Goal: Task Accomplishment & Management: Complete application form

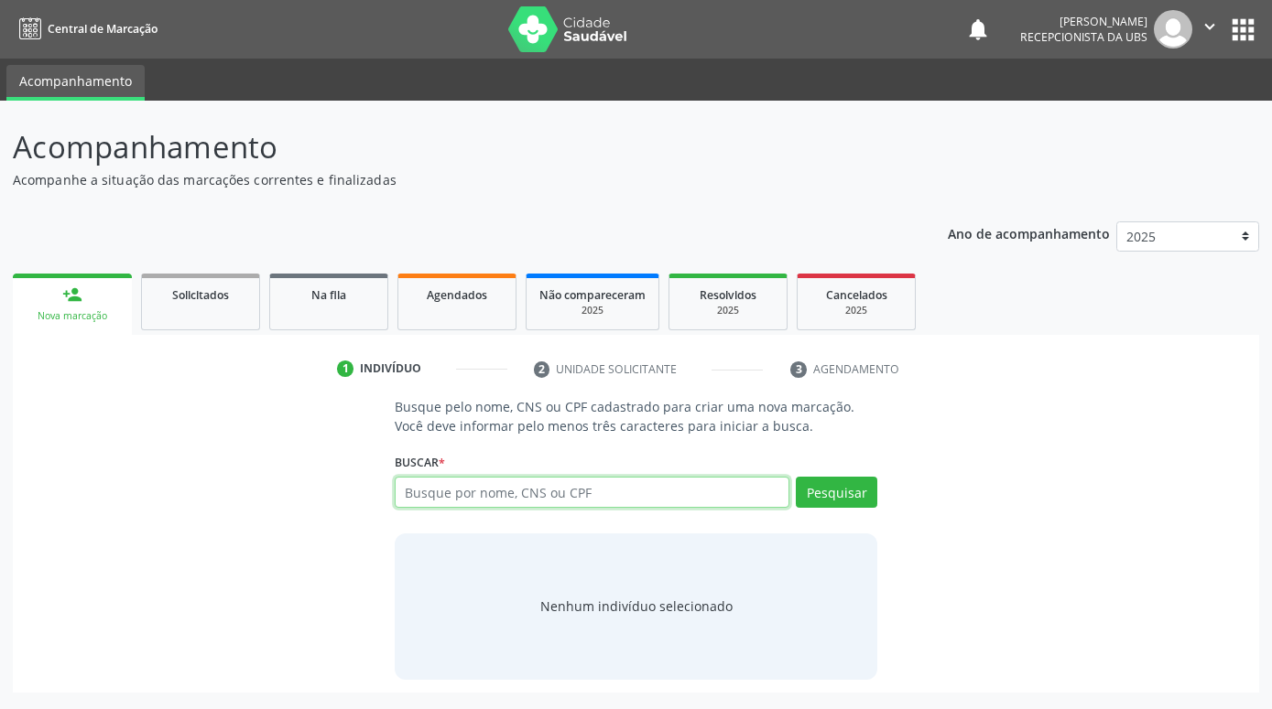
click at [632, 501] on input "text" at bounding box center [592, 492] width 395 height 31
paste input "898003725681491"
type input "898003725681491"
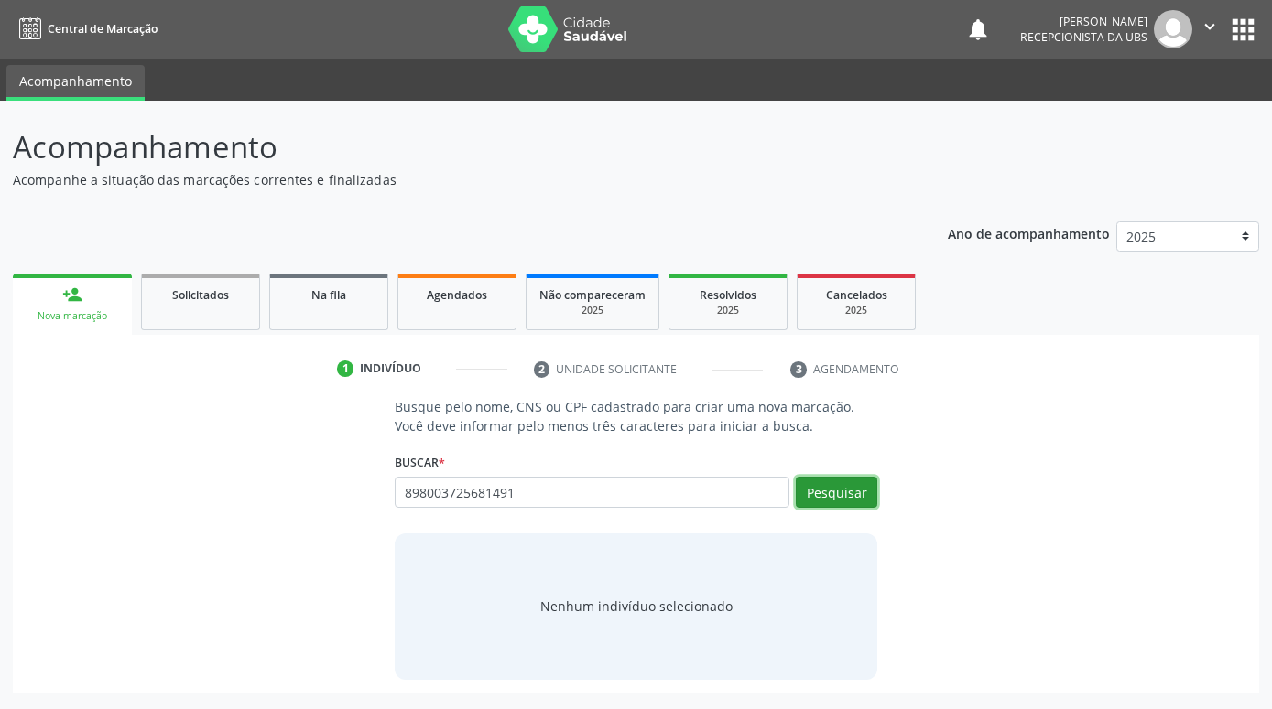
click at [833, 492] on button "Pesquisar" at bounding box center [836, 492] width 81 height 31
type input "898003725681491"
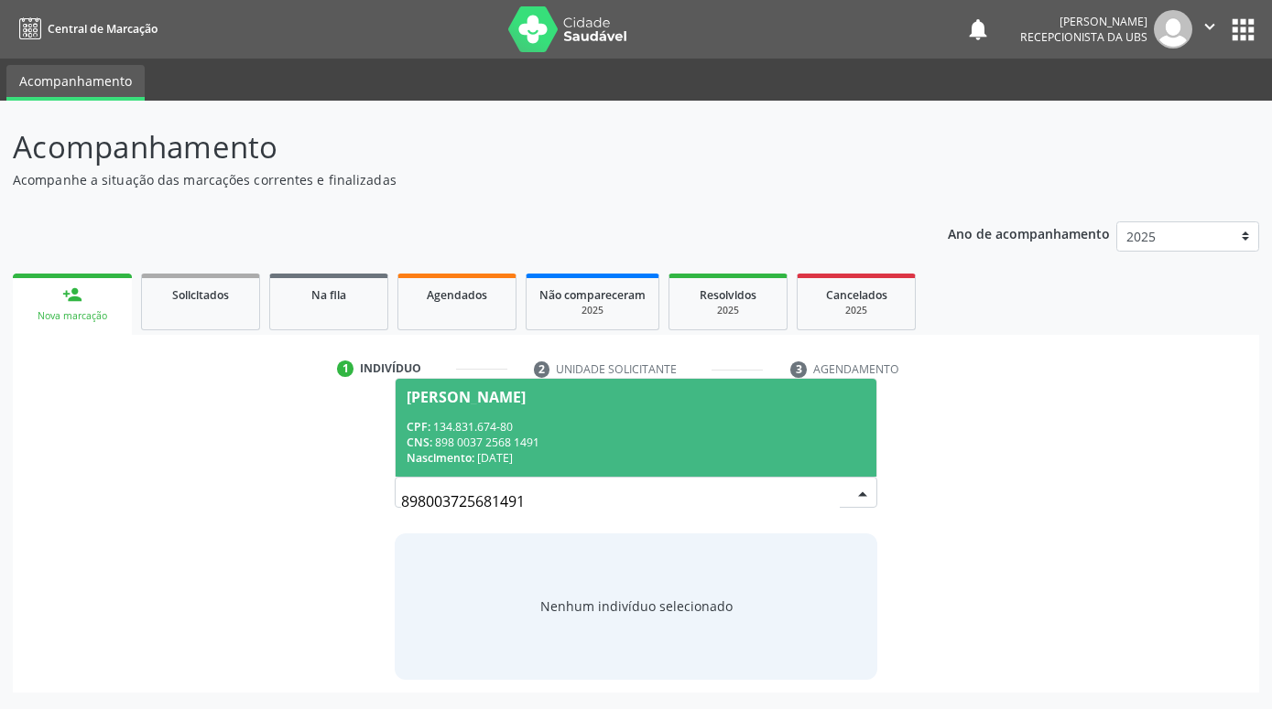
click at [525, 393] on div "[PERSON_NAME]" at bounding box center [465, 397] width 119 height 15
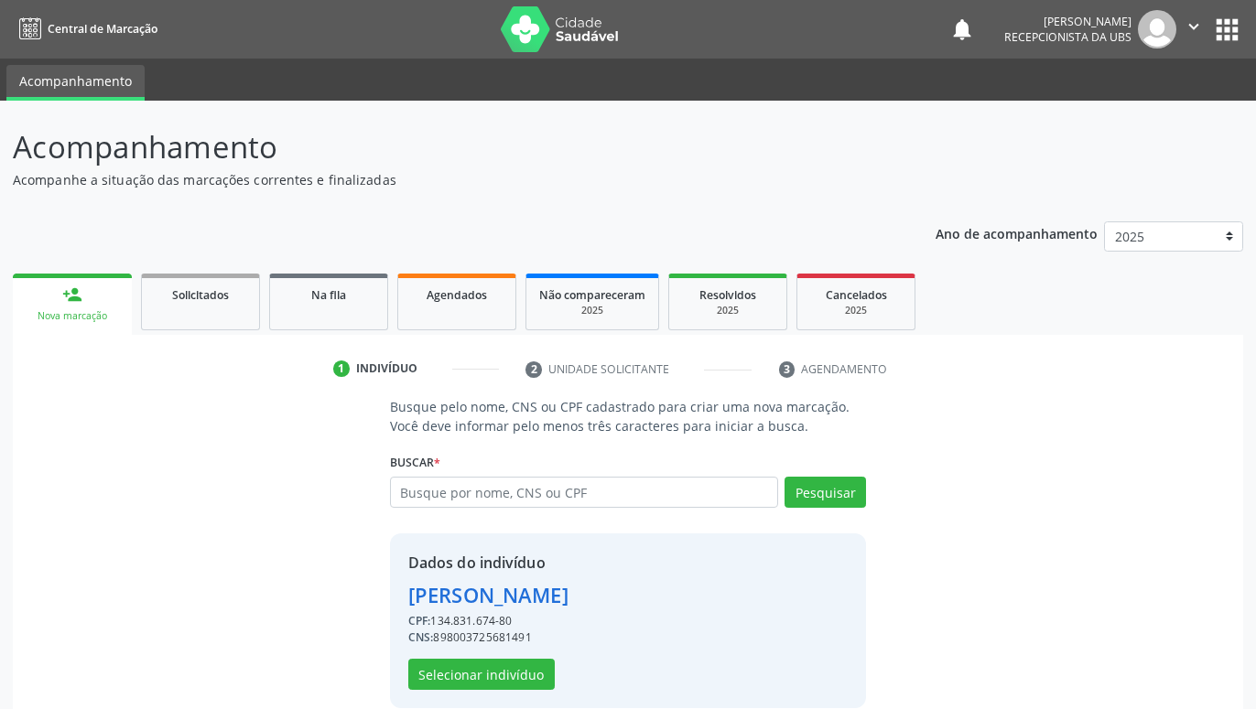
scroll to position [25, 0]
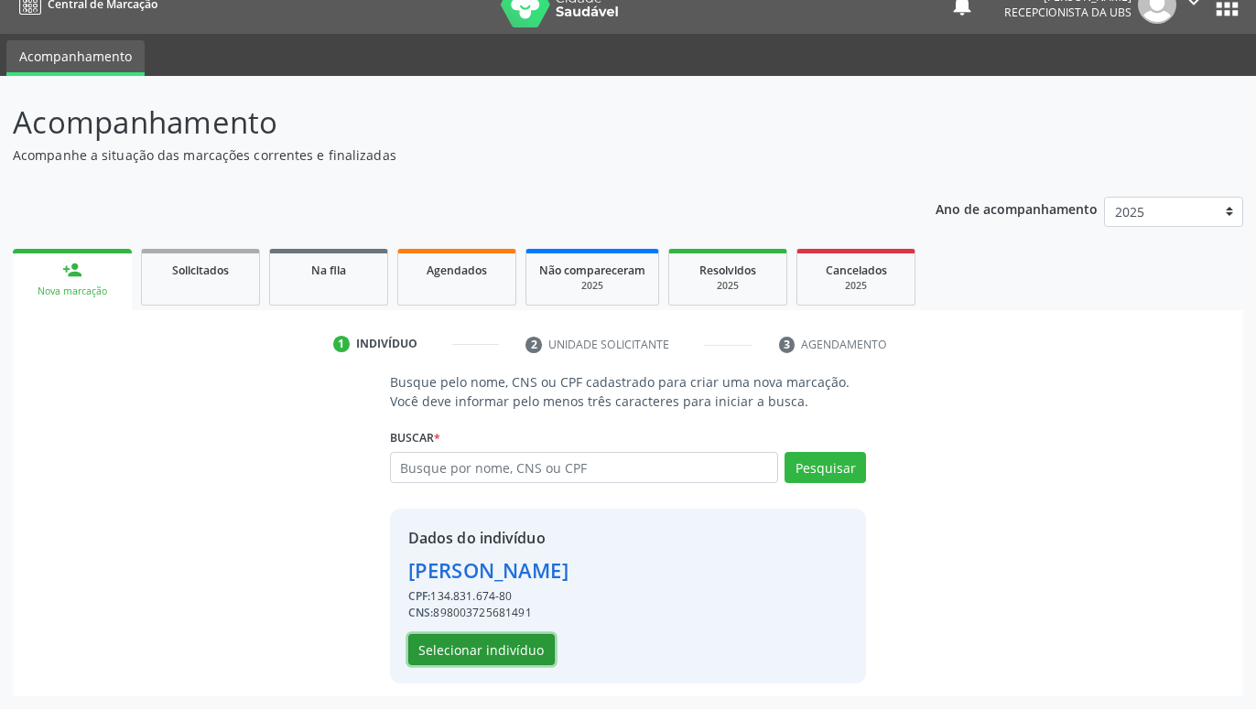
click at [542, 644] on button "Selecionar indivíduo" at bounding box center [481, 649] width 146 height 31
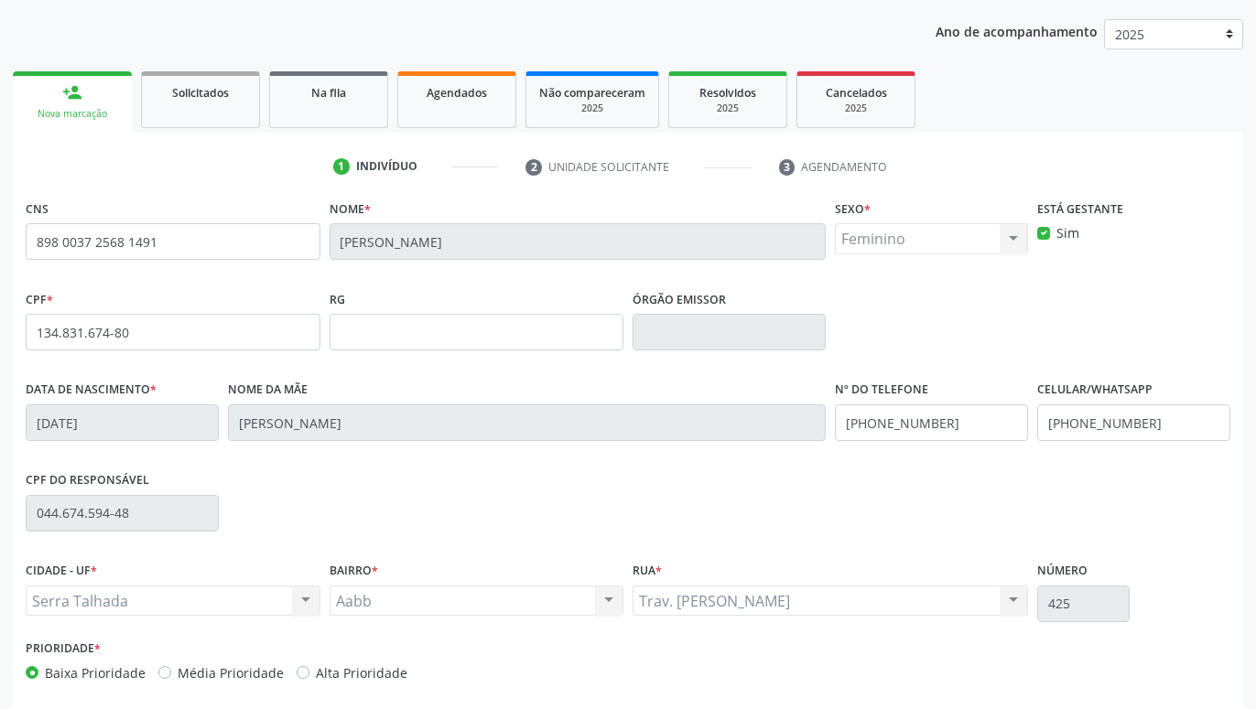
scroll to position [283, 0]
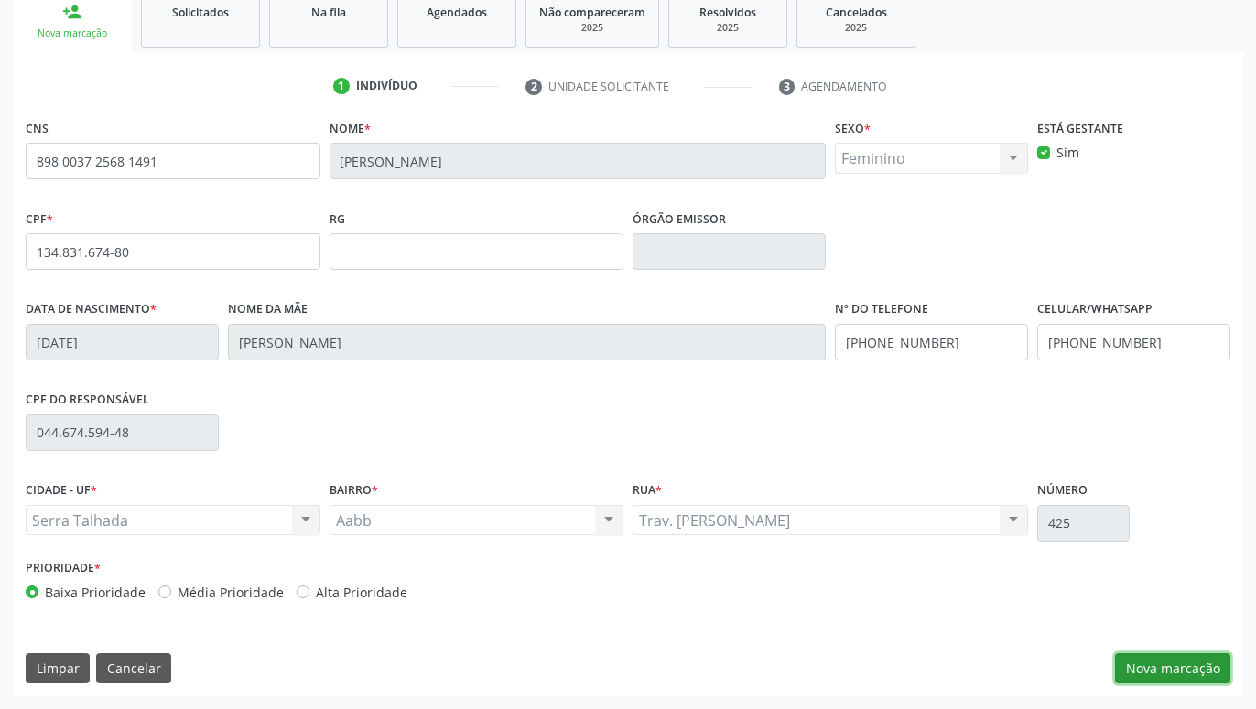
click at [1168, 676] on button "Nova marcação" at bounding box center [1172, 669] width 115 height 31
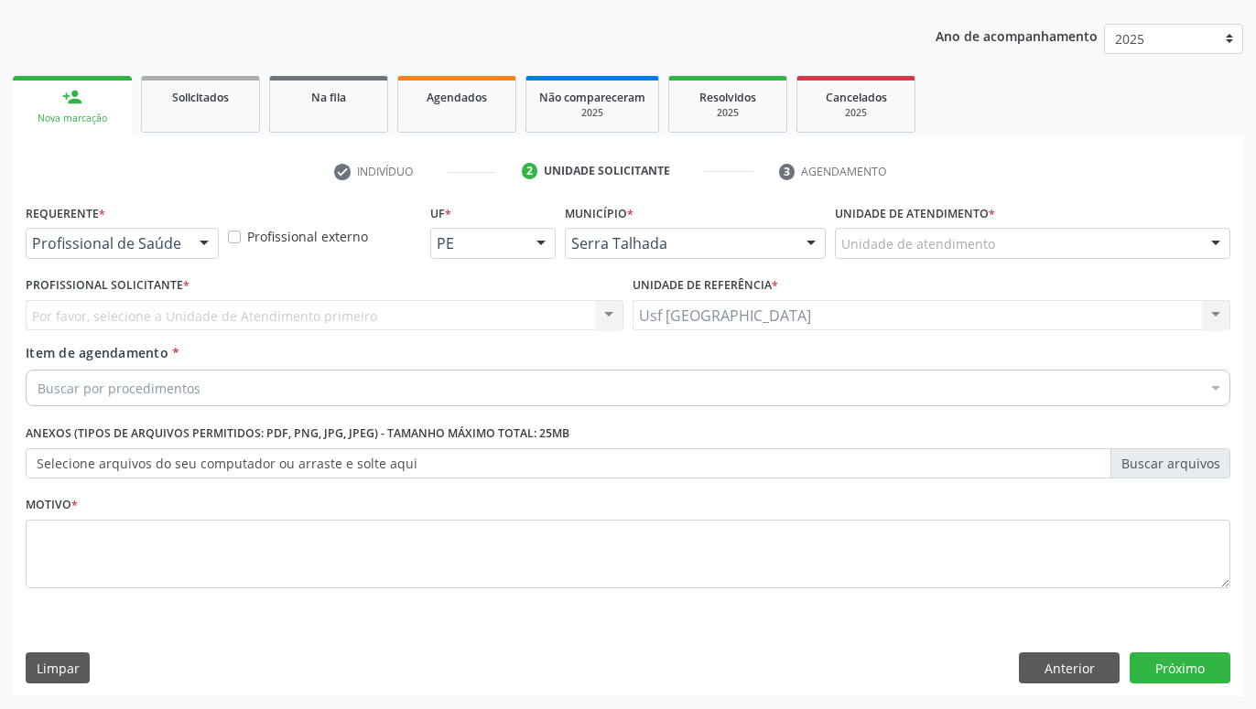
scroll to position [198, 0]
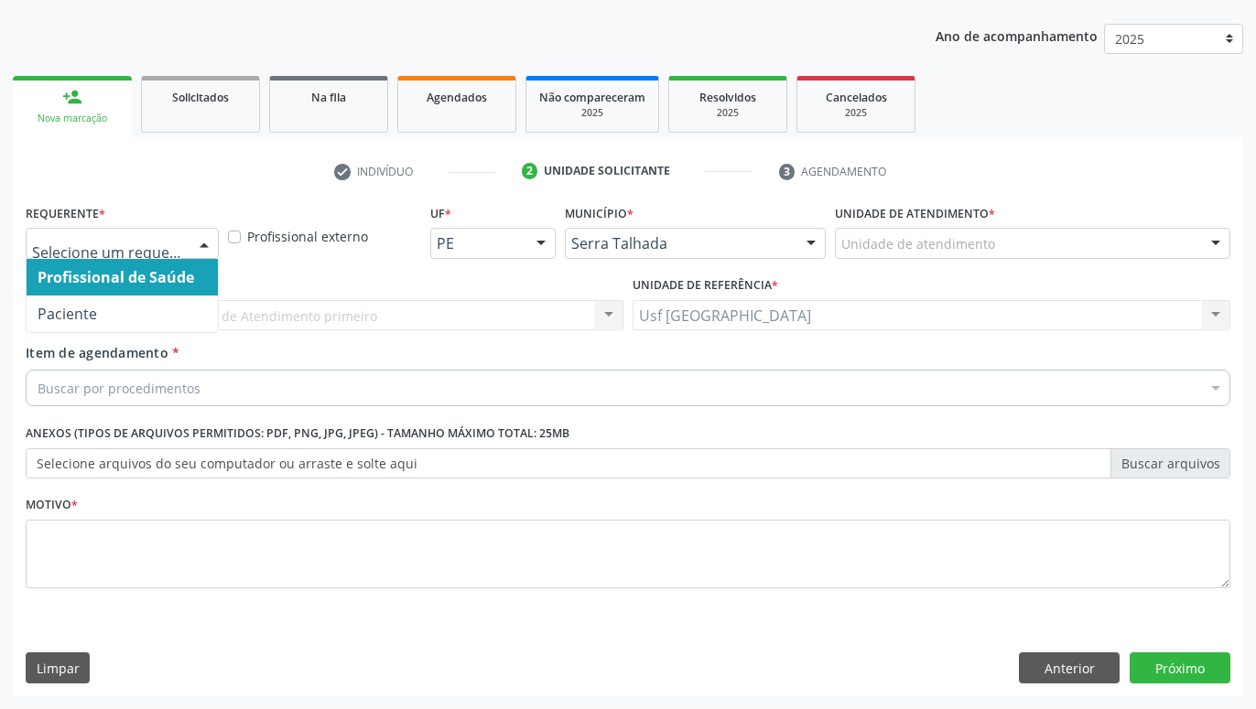
click at [200, 243] on div at bounding box center [203, 244] width 27 height 31
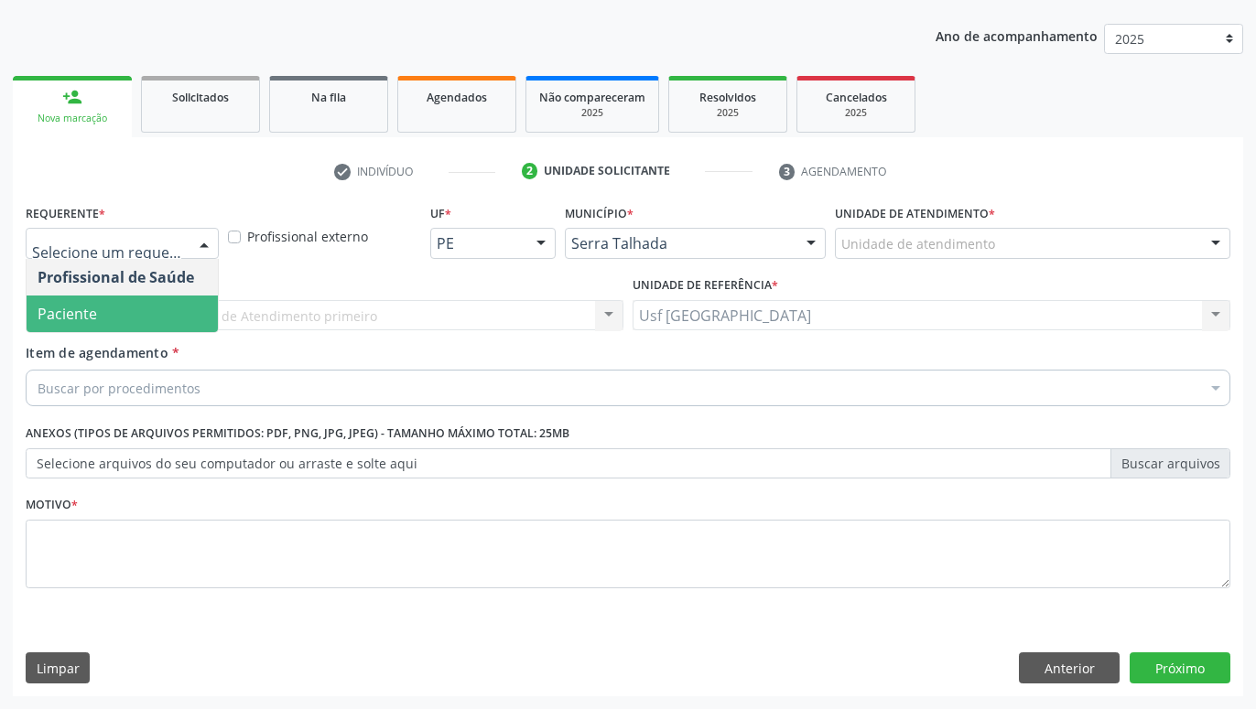
click at [143, 307] on span "Paciente" at bounding box center [122, 314] width 191 height 37
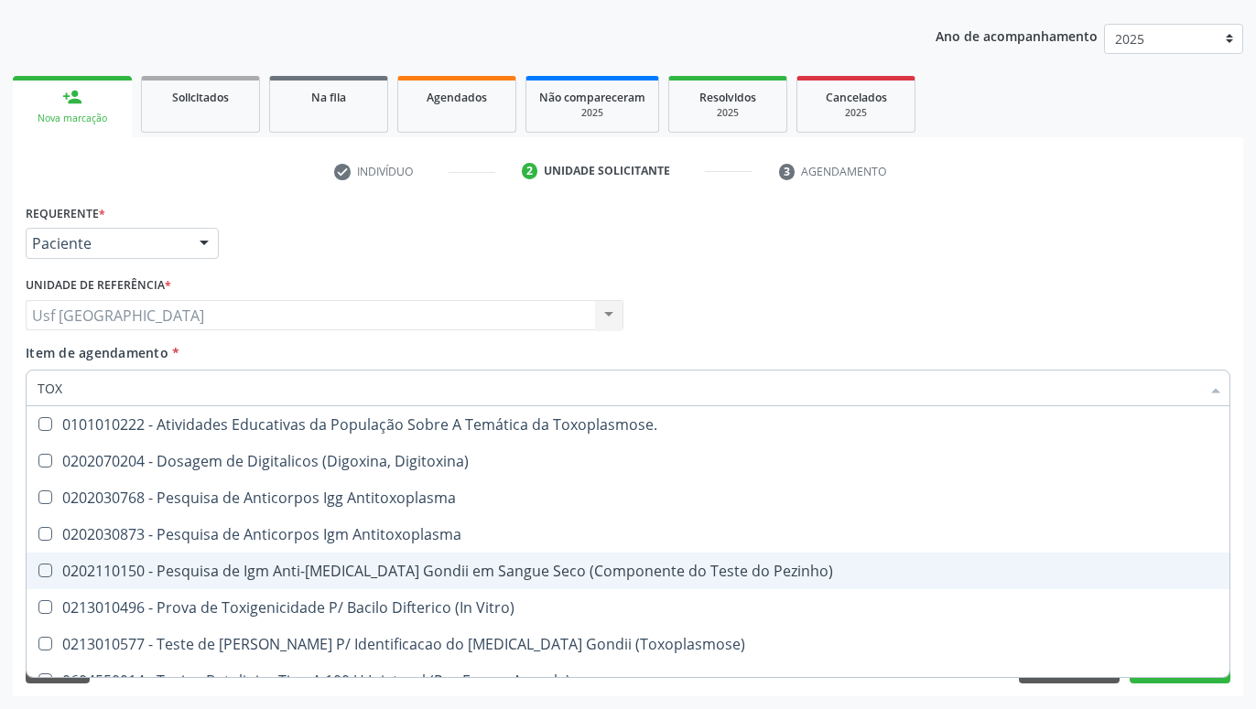
type input "TOXO"
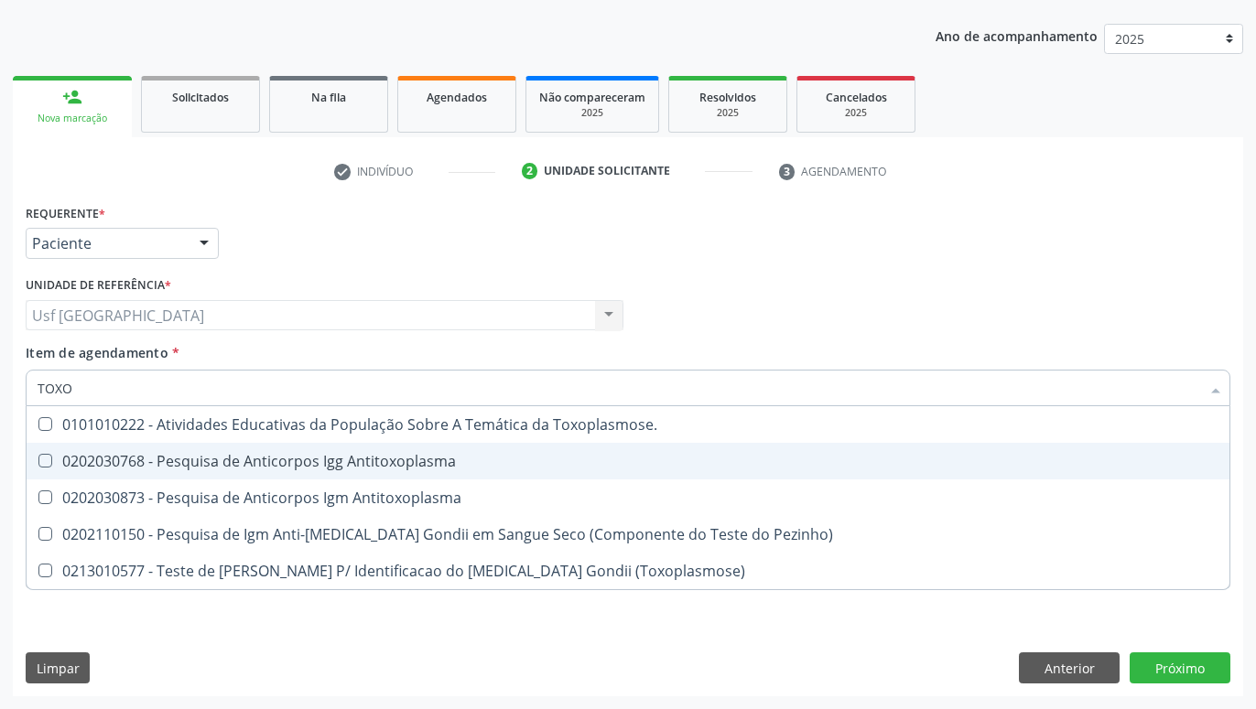
click at [195, 464] on div "0202030768 - Pesquisa de Anticorpos Igg Antitoxoplasma" at bounding box center [628, 461] width 1181 height 15
checkbox Antitoxoplasma "true"
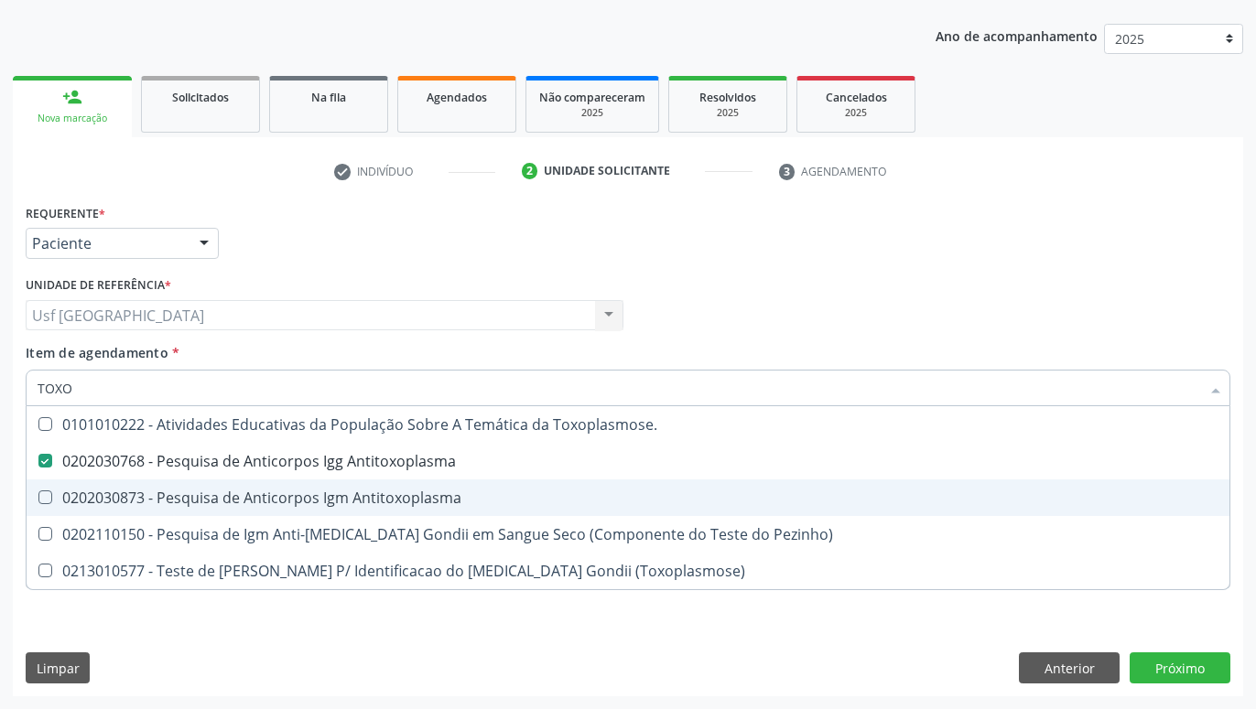
click at [188, 491] on div "0202030873 - Pesquisa de Anticorpos Igm Antitoxoplasma" at bounding box center [628, 498] width 1181 height 15
checkbox Antitoxoplasma "true"
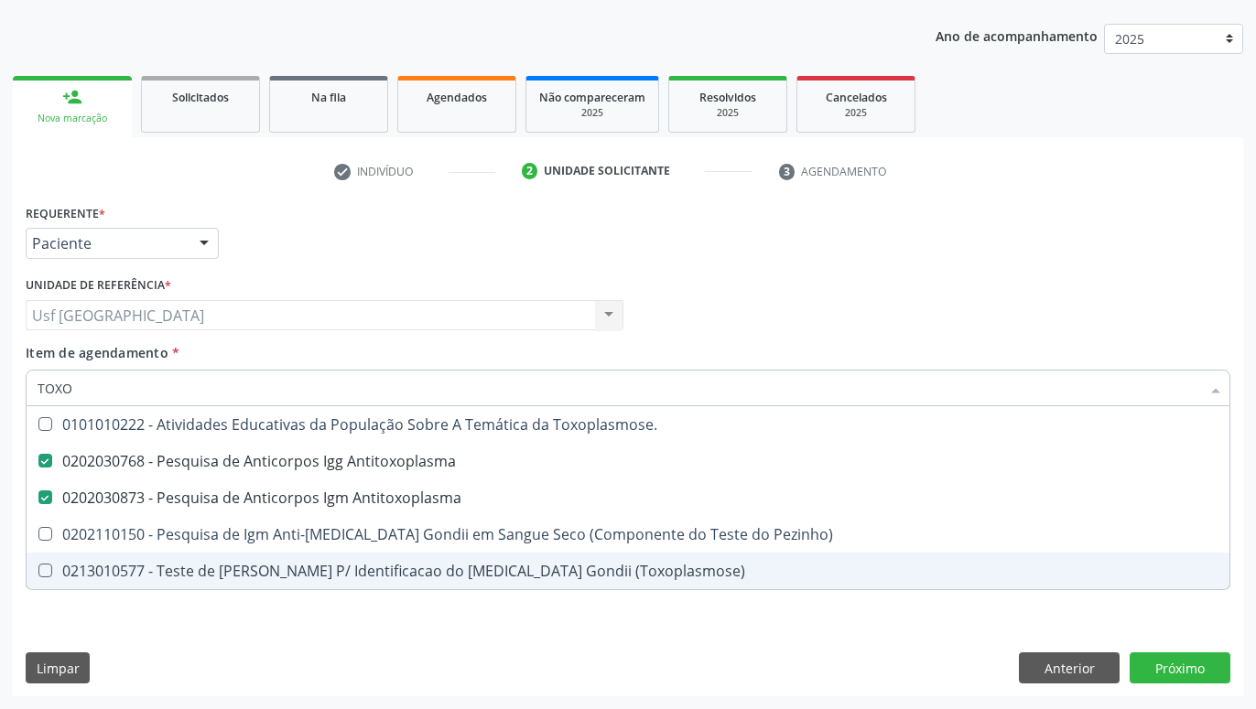
click at [257, 634] on div "Requerente * Paciente Profissional de Saúde Paciente Nenhum resultado encontrad…" at bounding box center [628, 448] width 1230 height 497
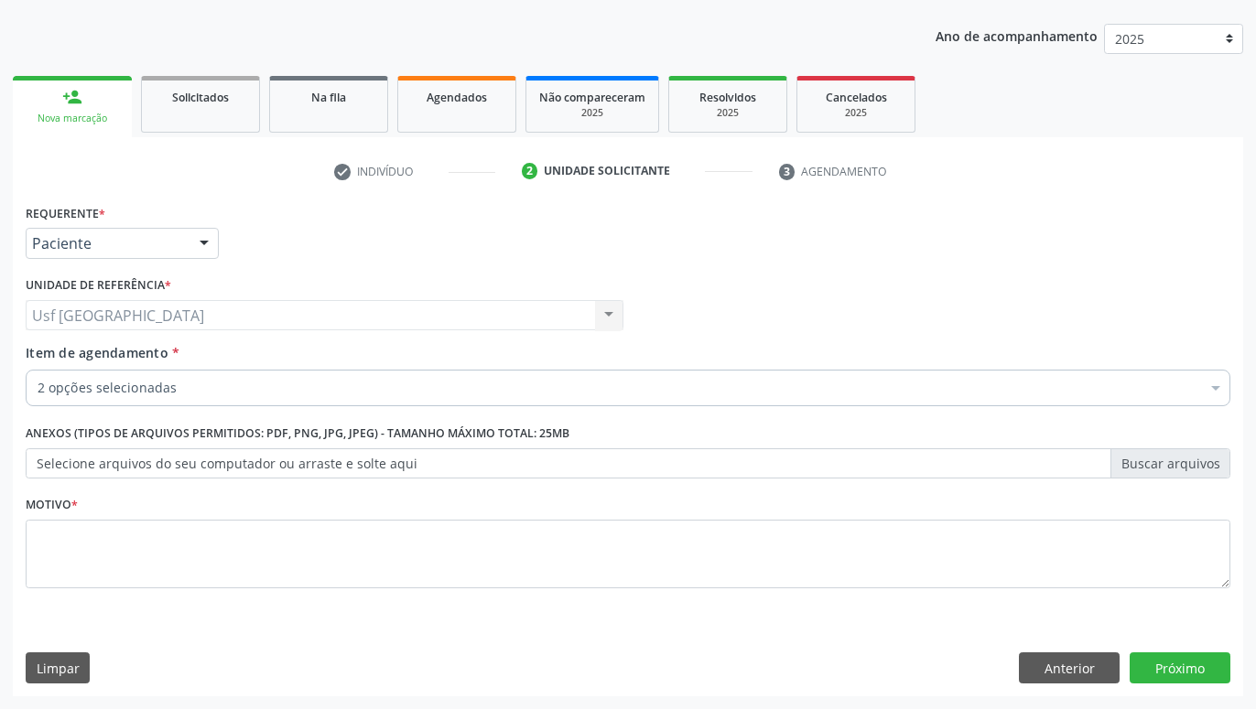
click at [285, 655] on div "Requerente * Paciente Profissional de Saúde Paciente Nenhum resultado encontrad…" at bounding box center [628, 448] width 1230 height 497
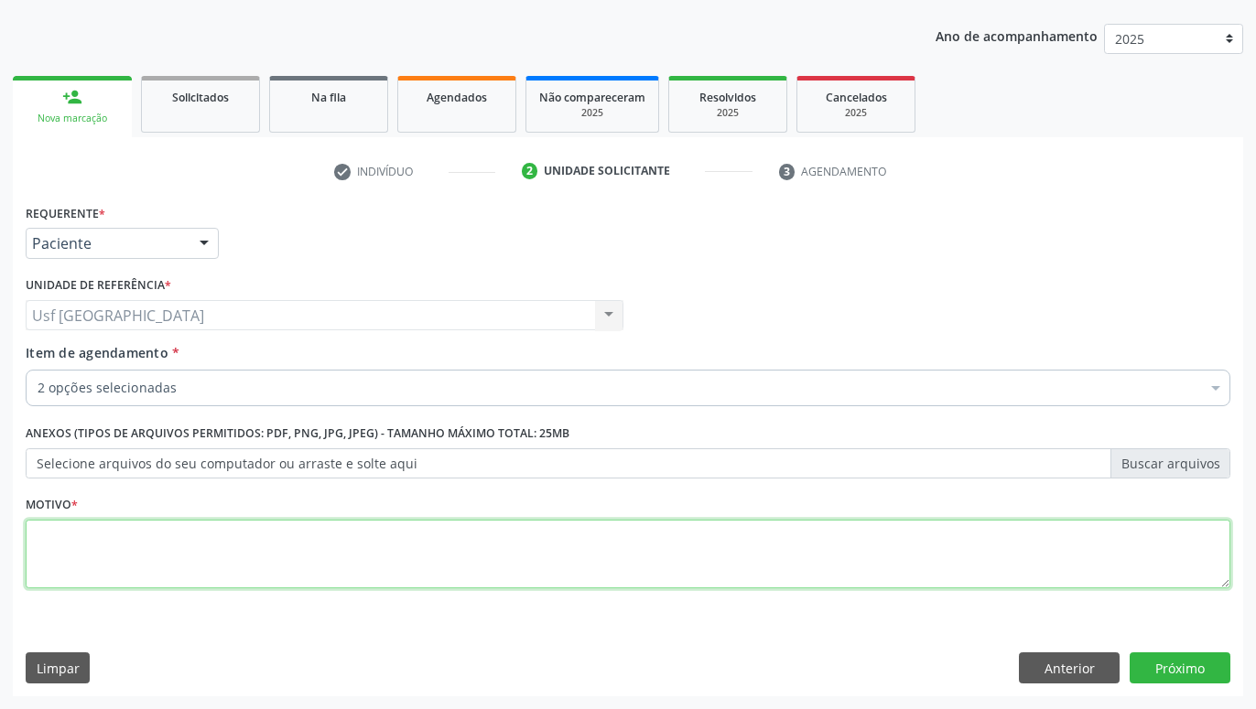
click at [293, 571] on textarea at bounding box center [628, 555] width 1205 height 70
type textarea "."
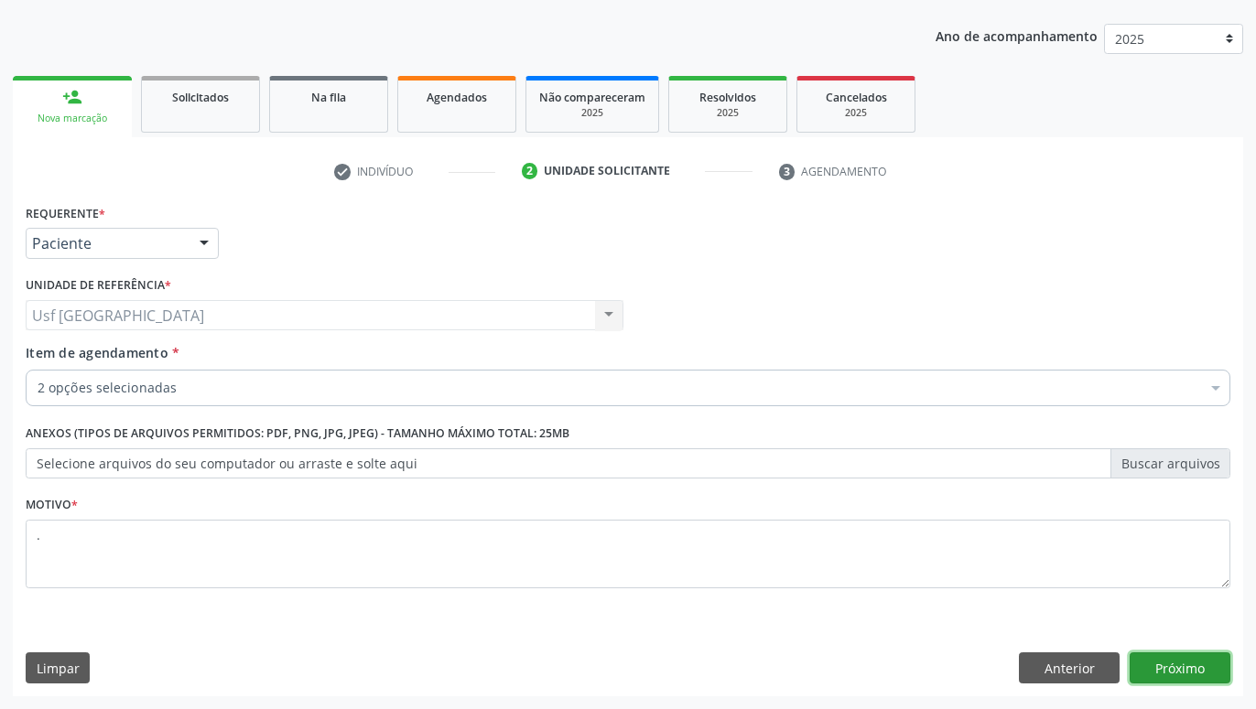
click at [1185, 675] on button "Próximo" at bounding box center [1180, 668] width 101 height 31
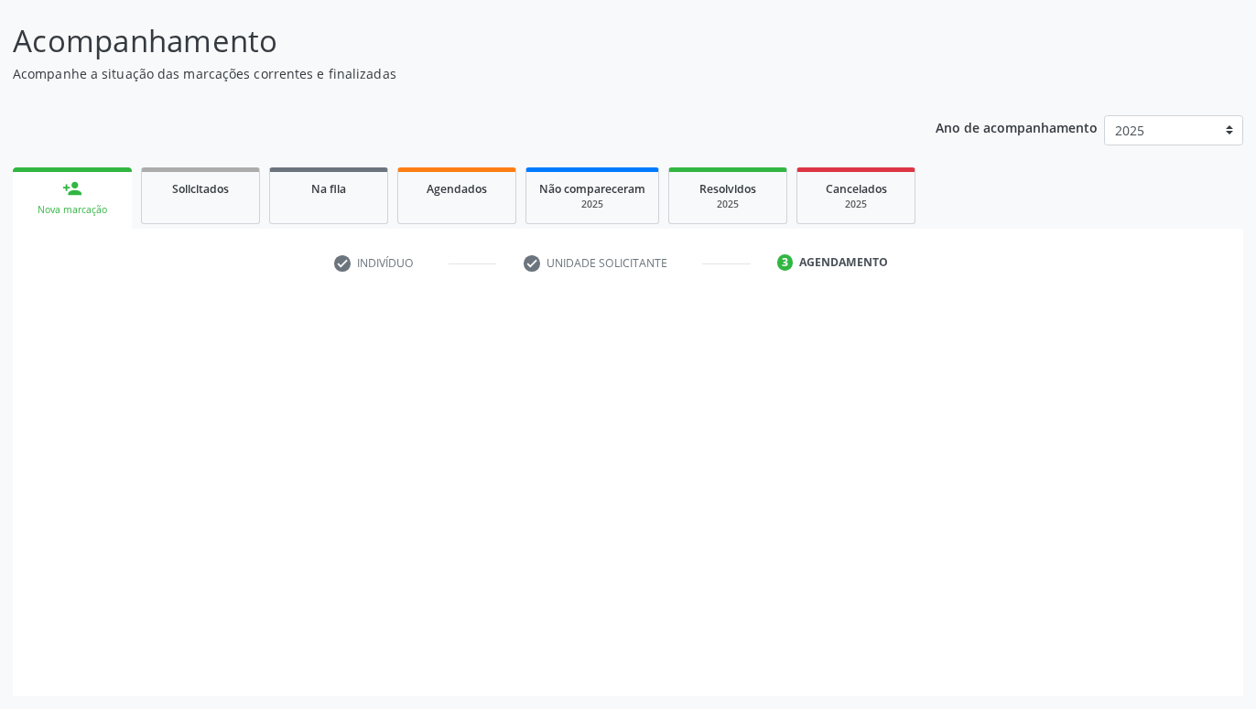
scroll to position [106, 0]
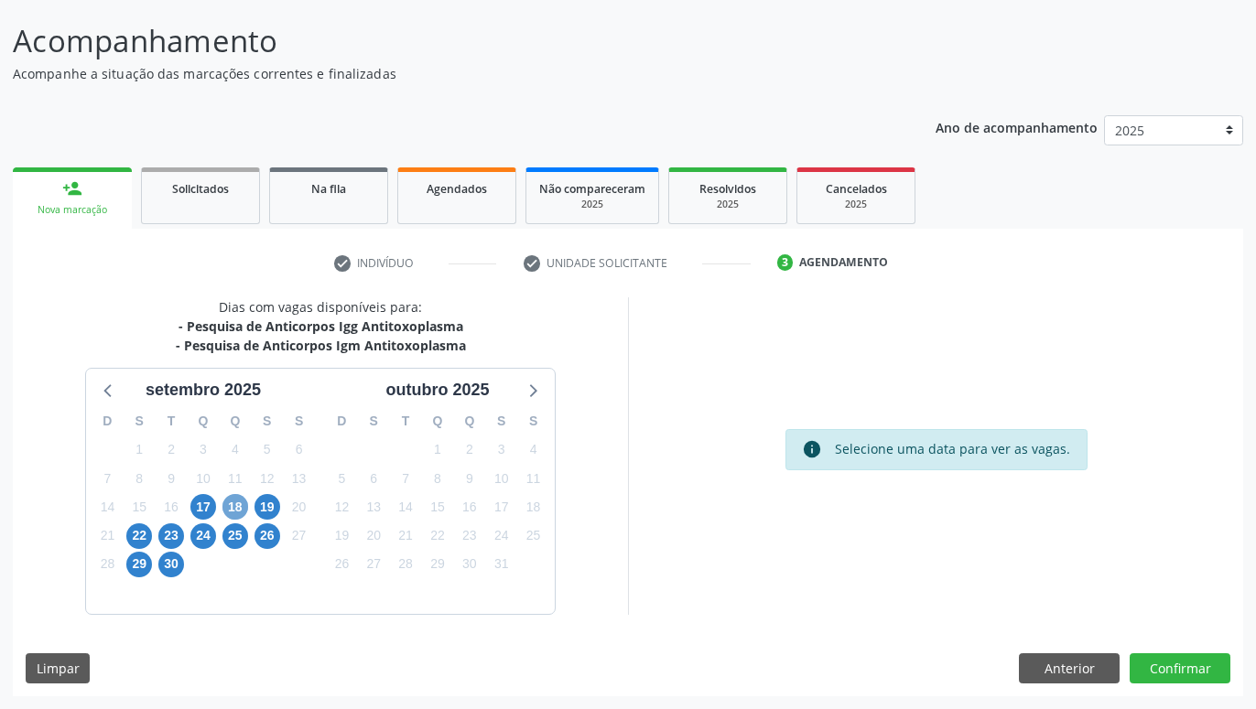
click at [236, 510] on span "18" at bounding box center [235, 507] width 26 height 26
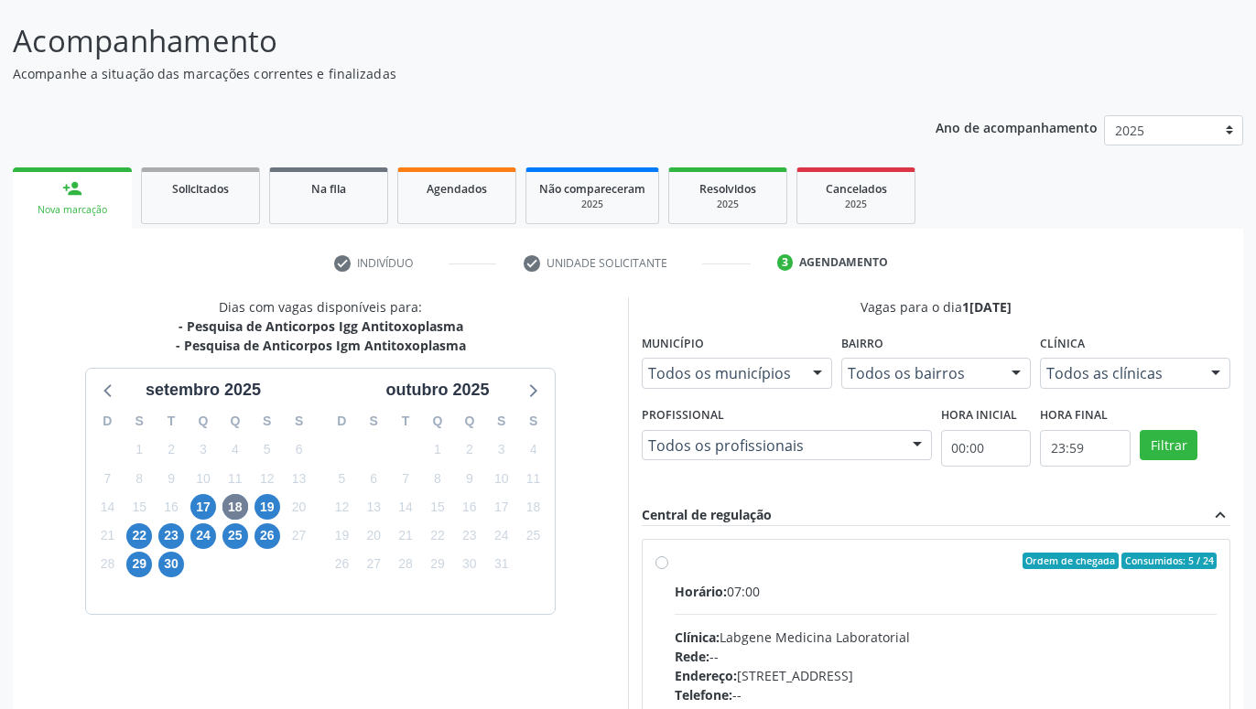
click at [675, 562] on label "Ordem de chegada Consumidos: 5 / 24 Horário: 07:00 Clínica: Labgene Medicina La…" at bounding box center [946, 693] width 542 height 281
click at [660, 562] on input "Ordem de chegada Consumidos: 5 / 24 Horário: 07:00 Clínica: Labgene Medicina La…" at bounding box center [661, 561] width 13 height 16
radio input "true"
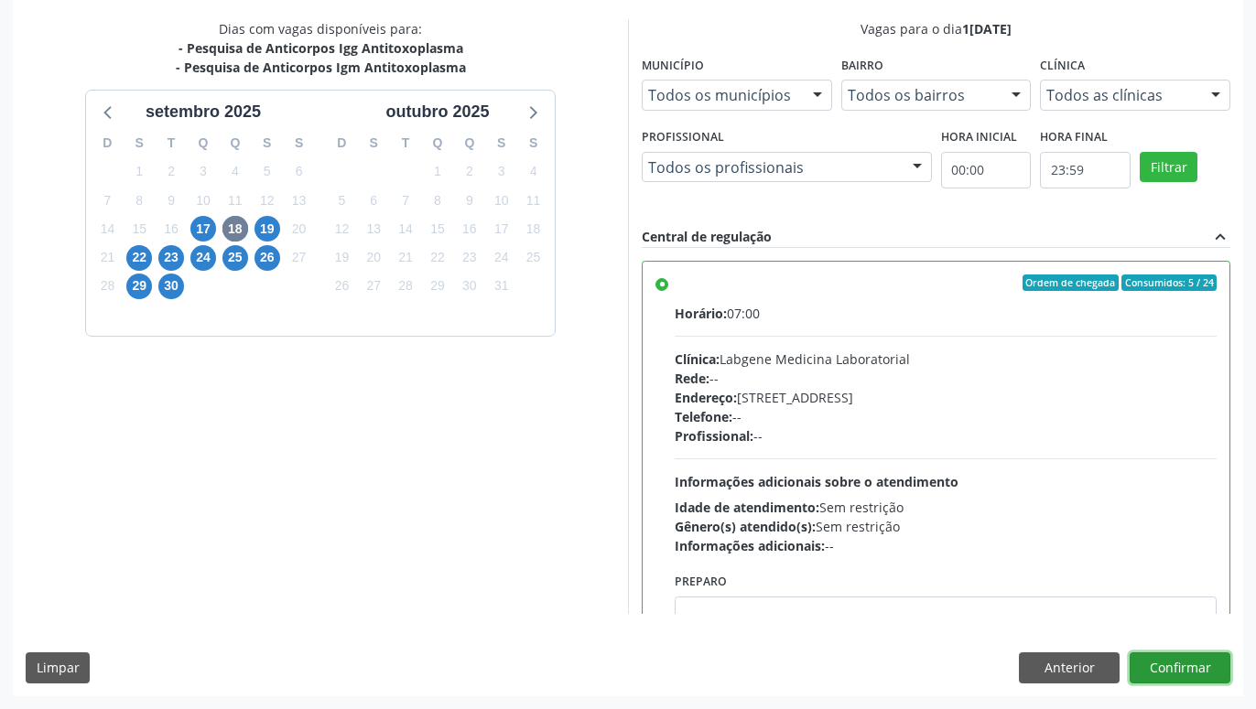
click at [1183, 669] on button "Confirmar" at bounding box center [1180, 668] width 101 height 31
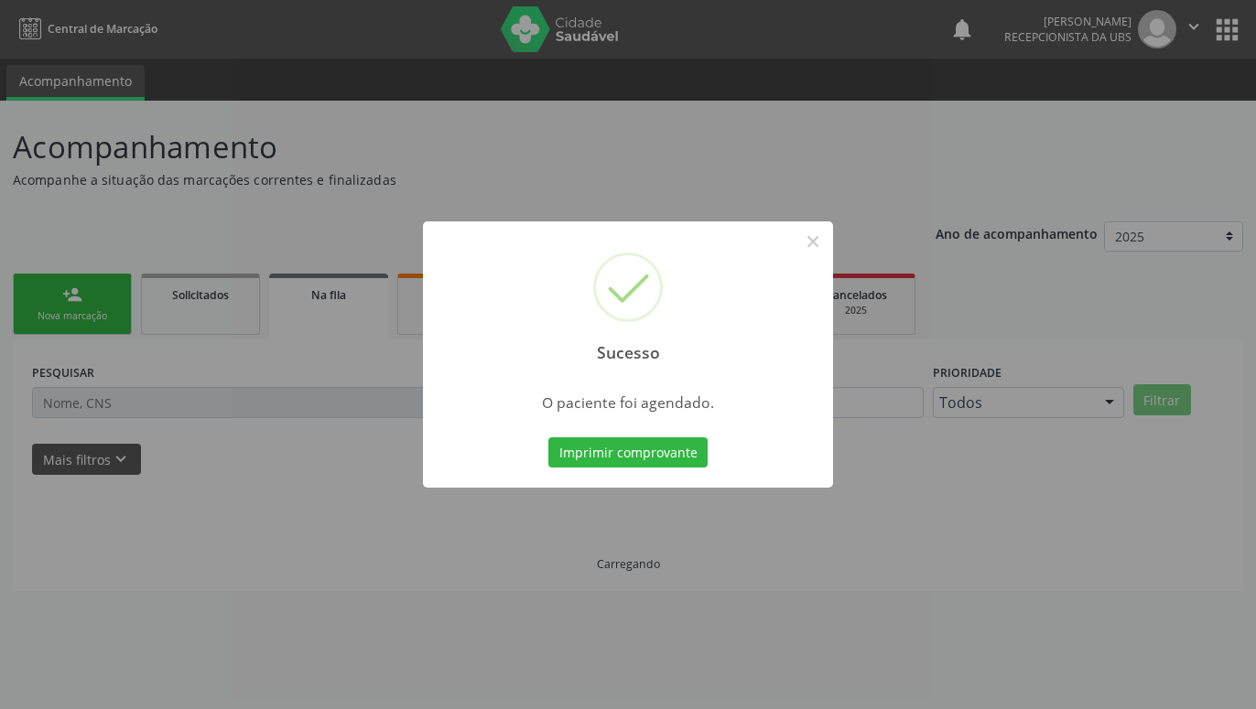
scroll to position [0, 0]
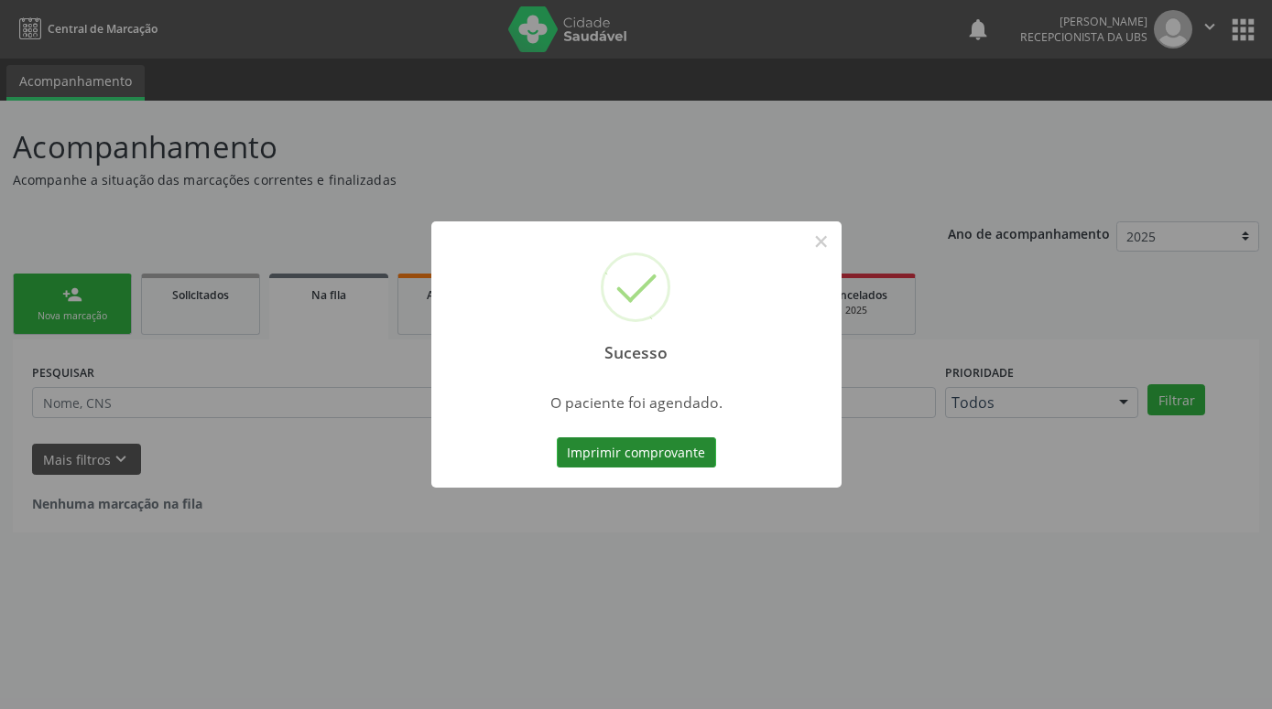
click at [655, 464] on button "Imprimir comprovante" at bounding box center [636, 453] width 159 height 31
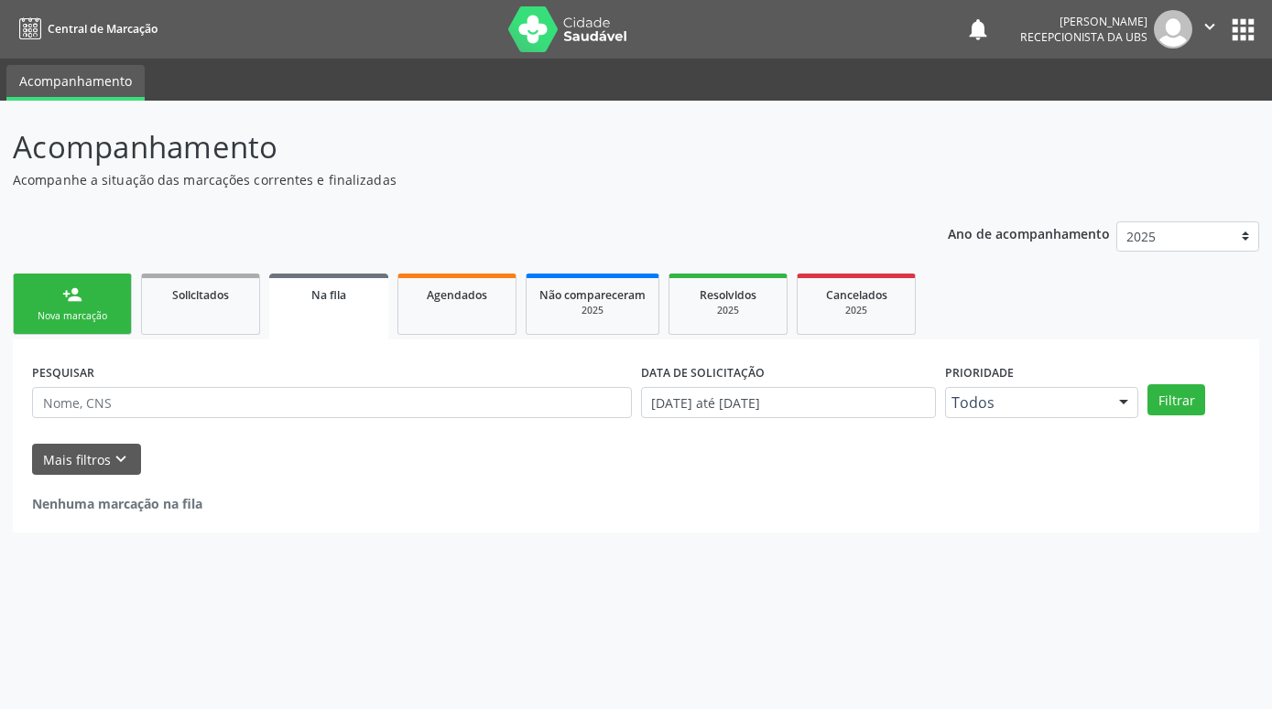
click at [63, 287] on div "person_add" at bounding box center [72, 295] width 20 height 20
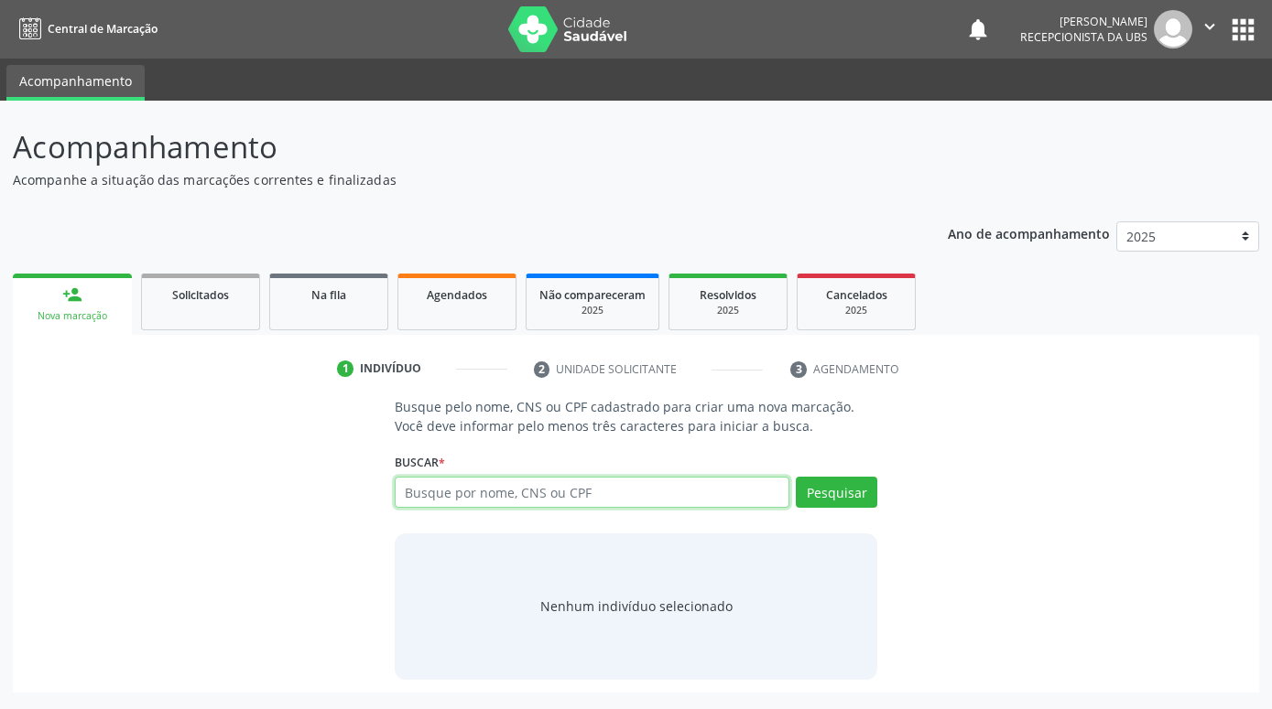
click at [773, 494] on input "text" at bounding box center [592, 492] width 395 height 31
type input "[PERSON_NAME]"
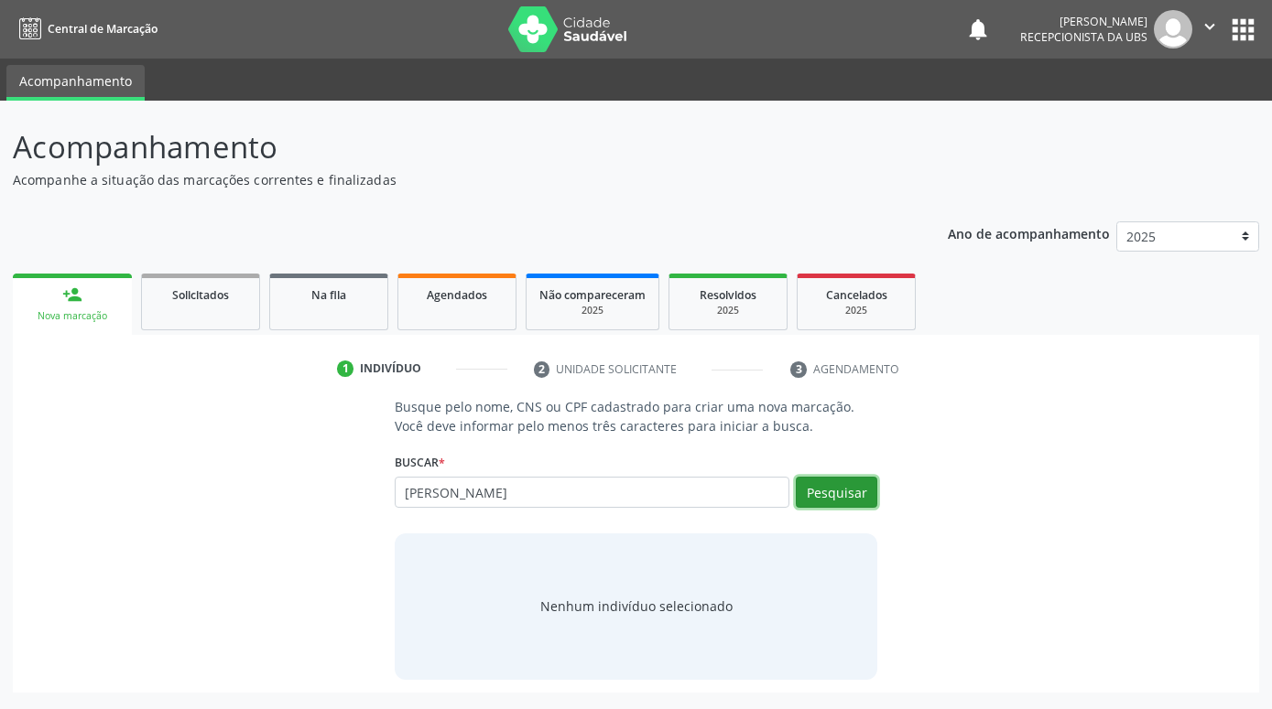
click at [825, 499] on button "Pesquisar" at bounding box center [836, 492] width 81 height 31
type input "[PERSON_NAME]"
click at [830, 482] on button "Pesquisar" at bounding box center [836, 492] width 81 height 31
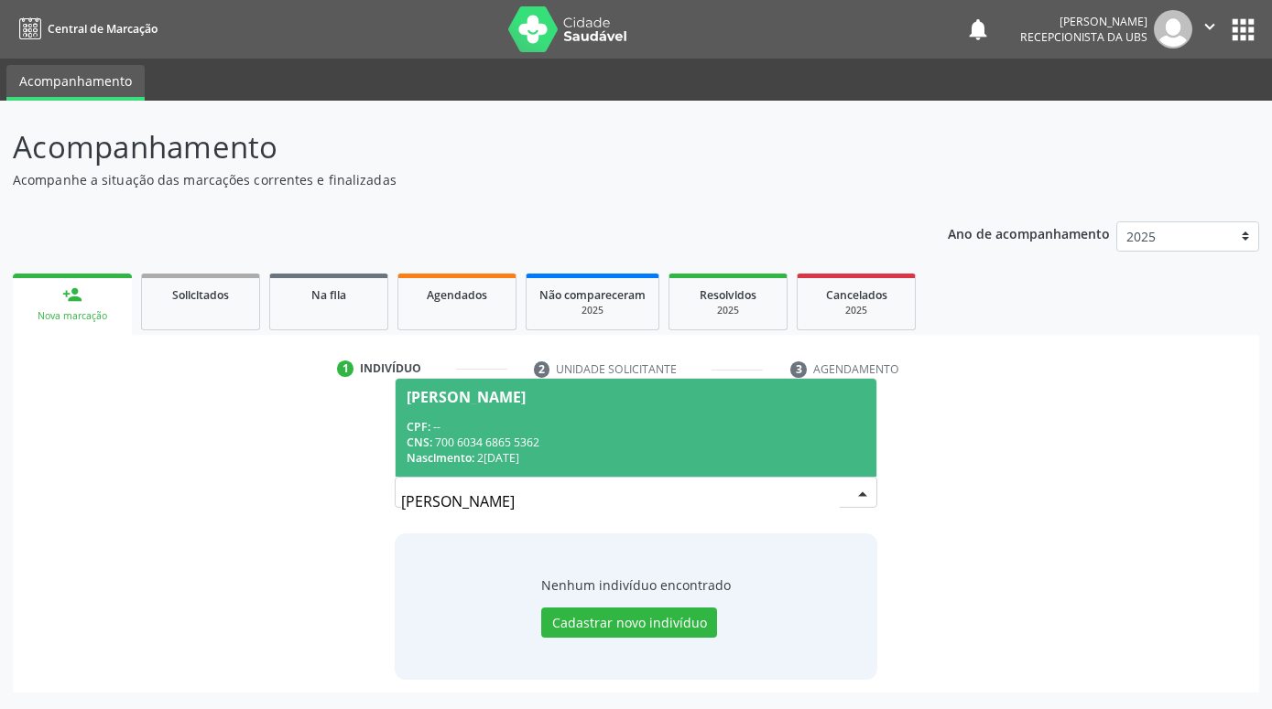
click at [706, 452] on div "Nascimento: [DATE]" at bounding box center [635, 458] width 459 height 16
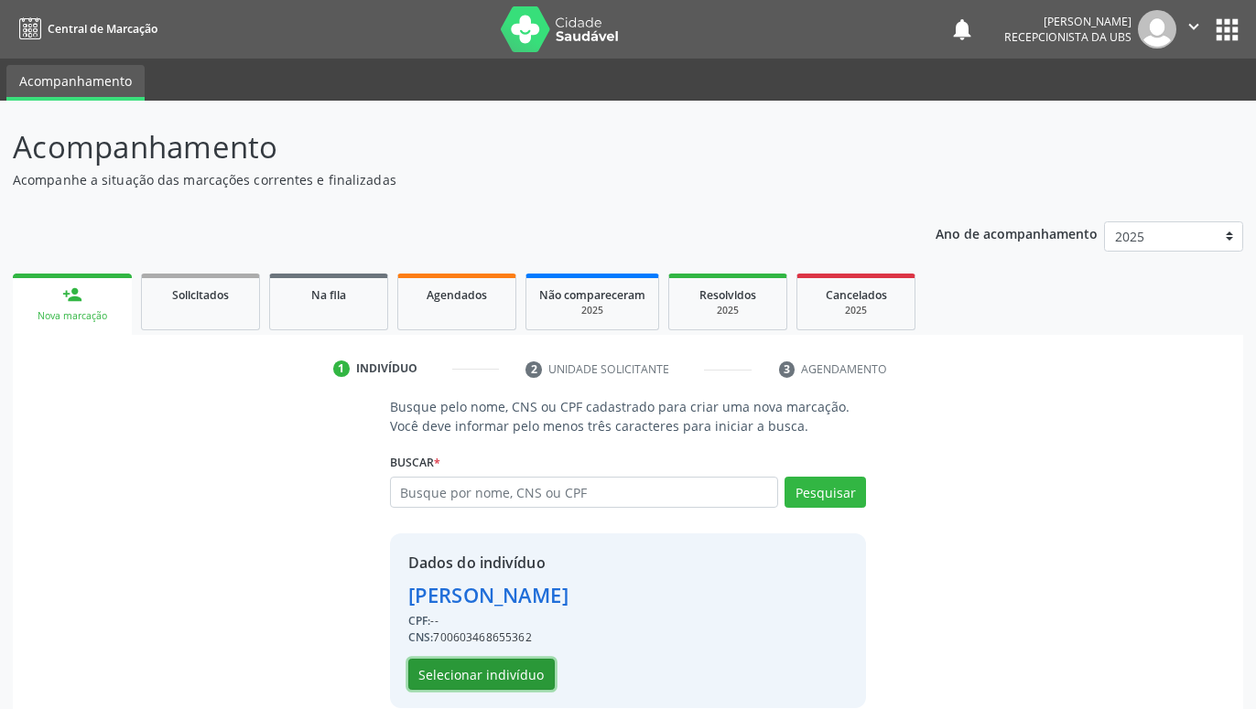
click at [482, 678] on button "Selecionar indivíduo" at bounding box center [481, 674] width 146 height 31
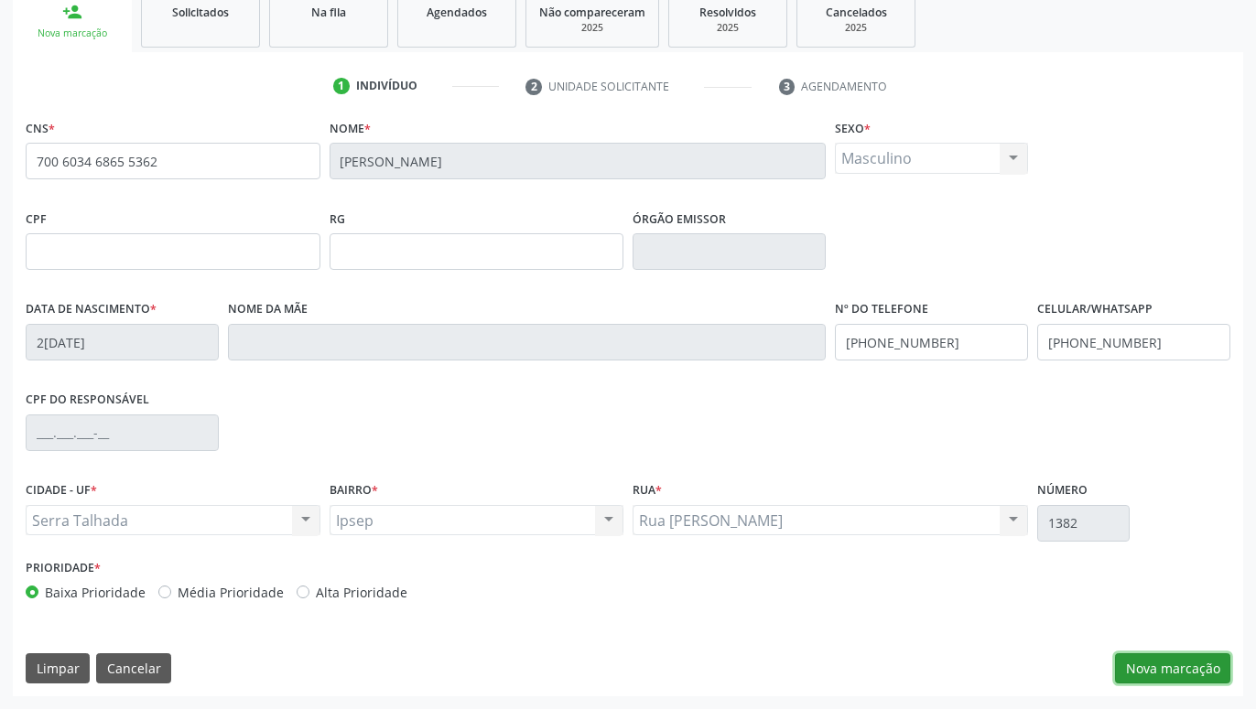
click at [1167, 666] on button "Nova marcação" at bounding box center [1172, 669] width 115 height 31
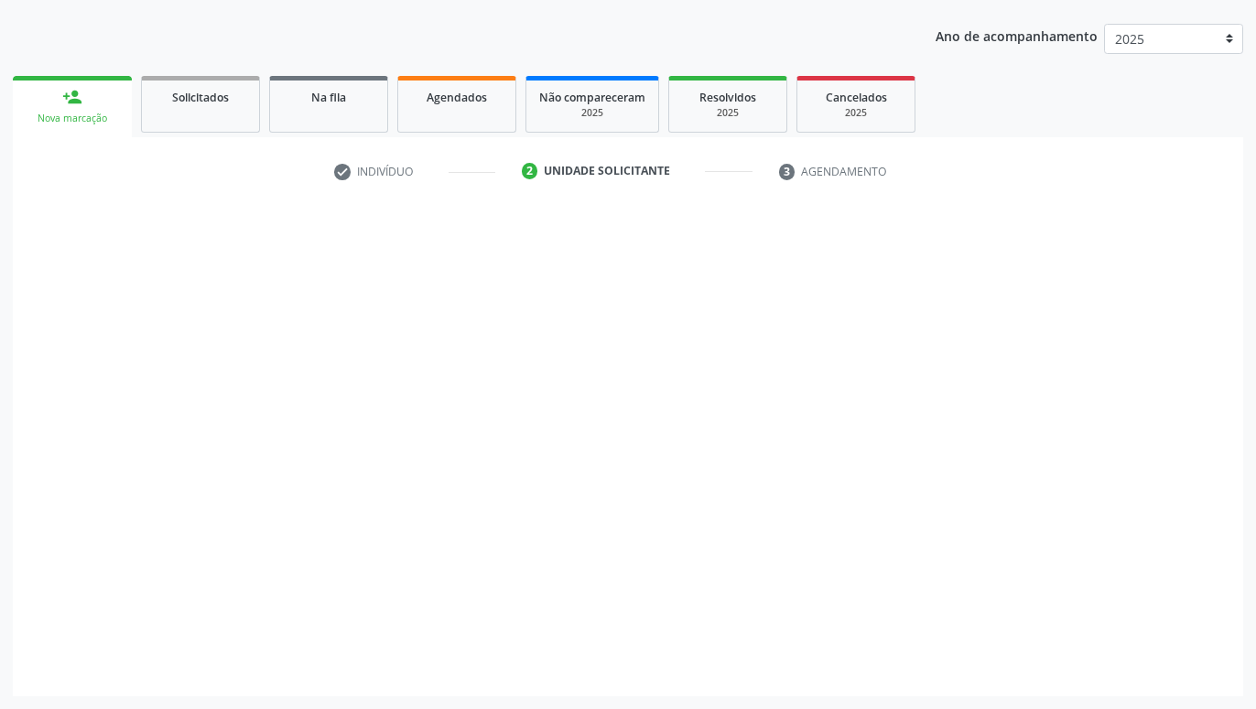
scroll to position [198, 0]
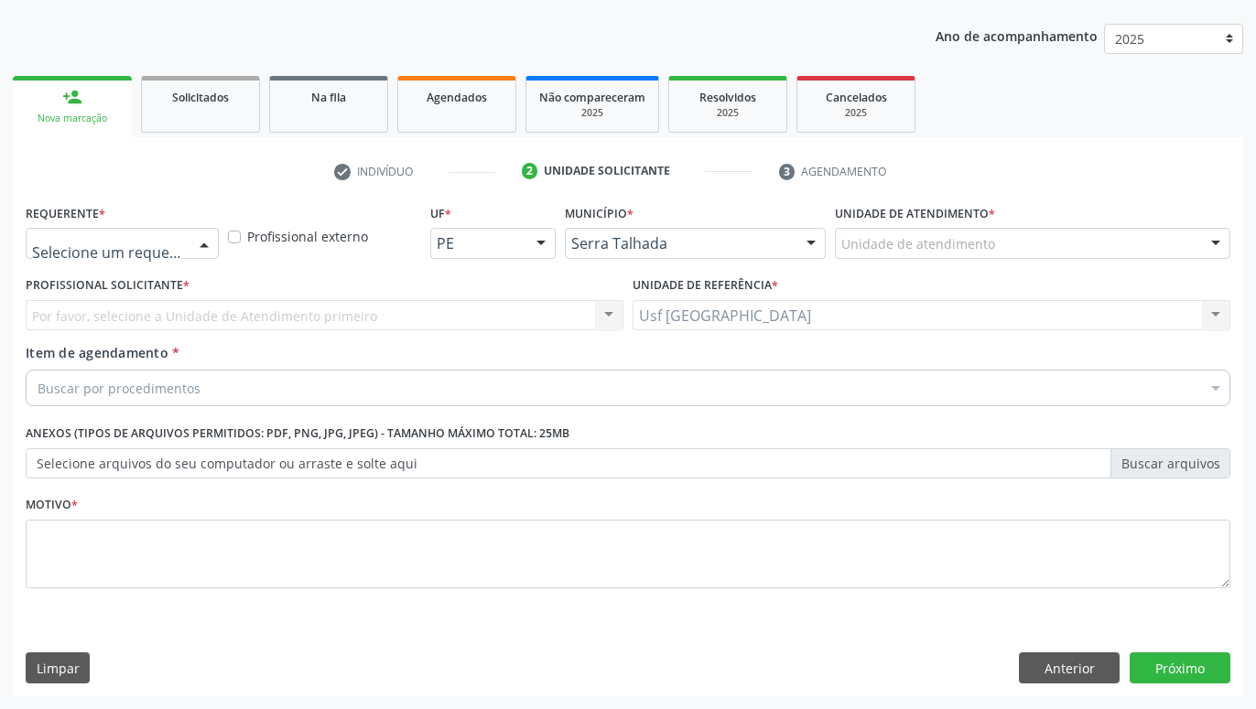
click at [199, 249] on div at bounding box center [203, 244] width 27 height 31
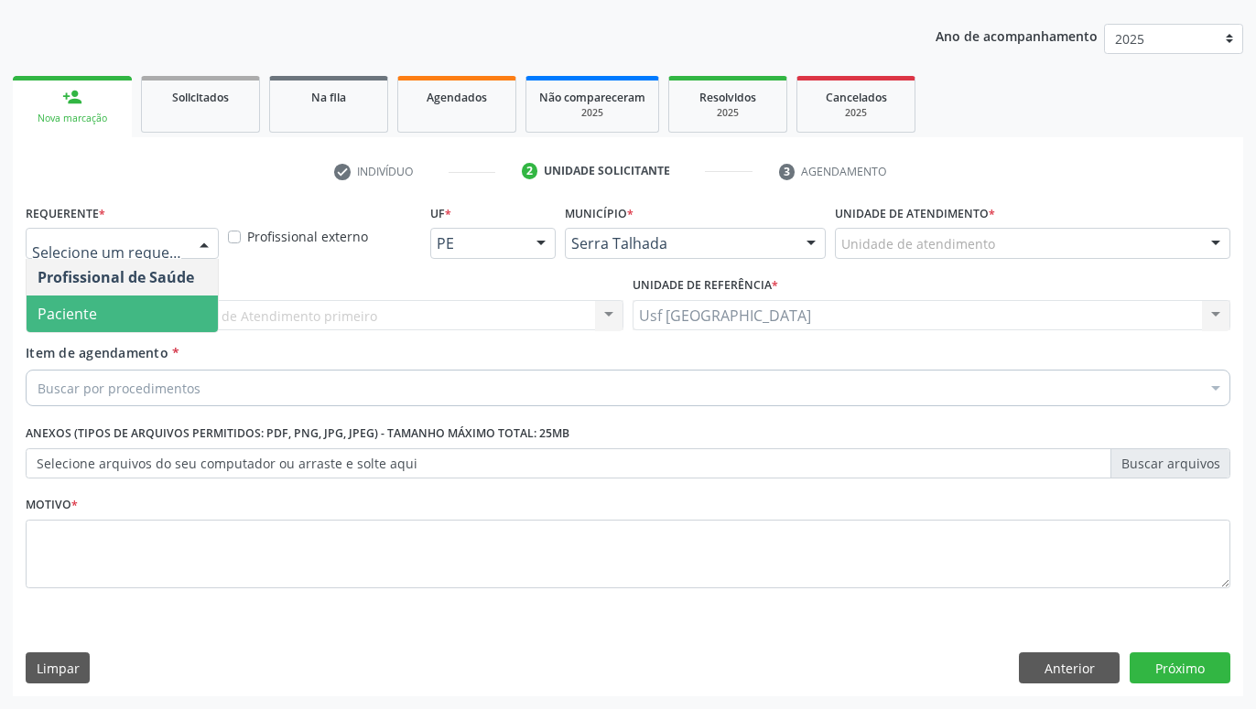
click at [133, 310] on span "Paciente" at bounding box center [122, 314] width 191 height 37
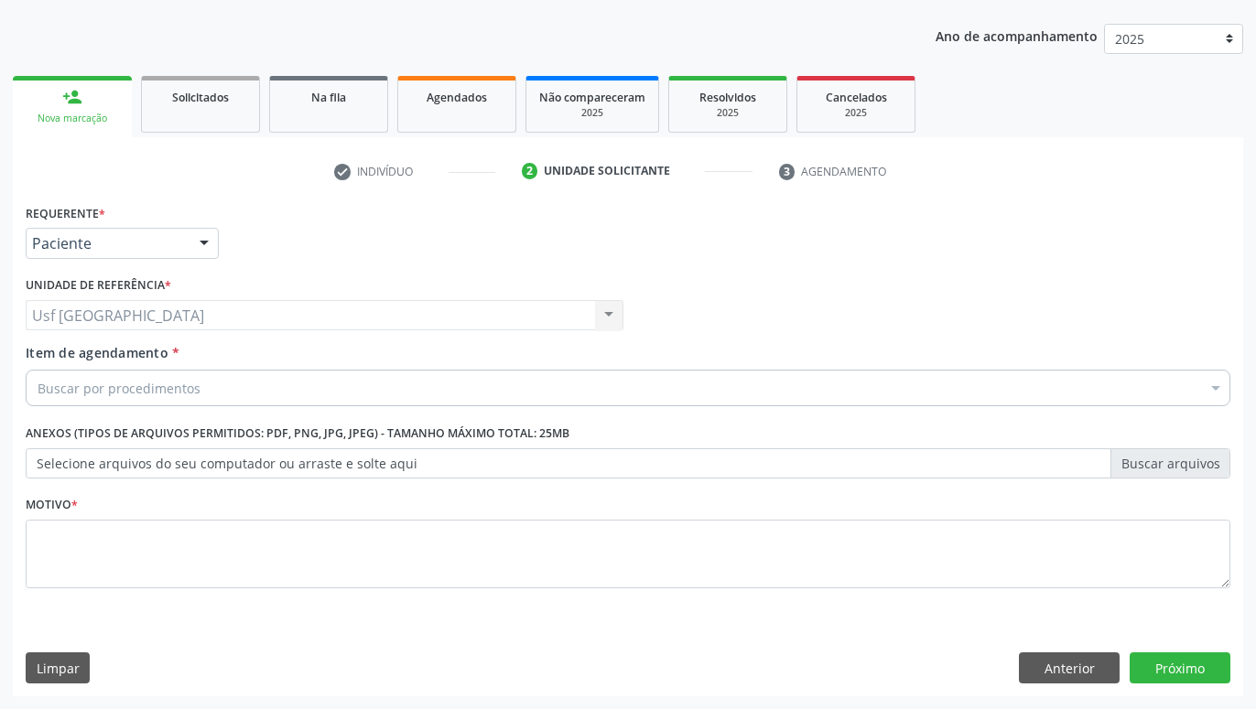
click at [212, 382] on div "Buscar por procedimentos" at bounding box center [628, 388] width 1205 height 37
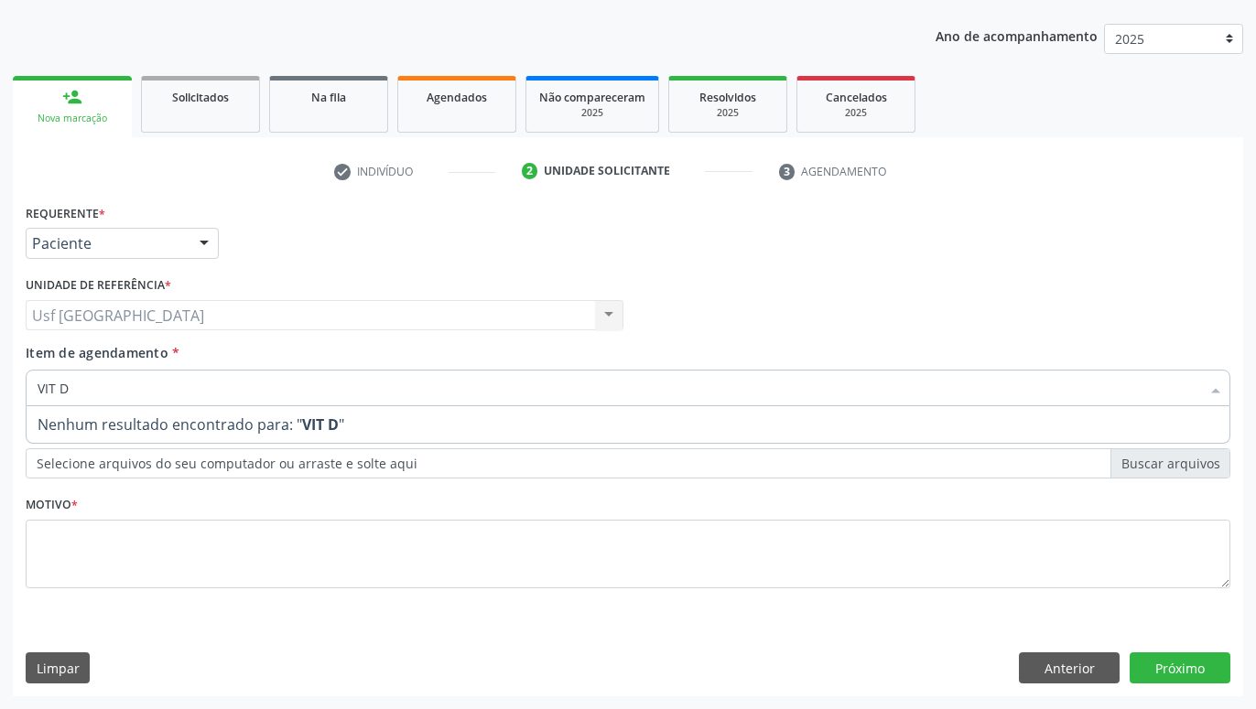
type input "VIT"
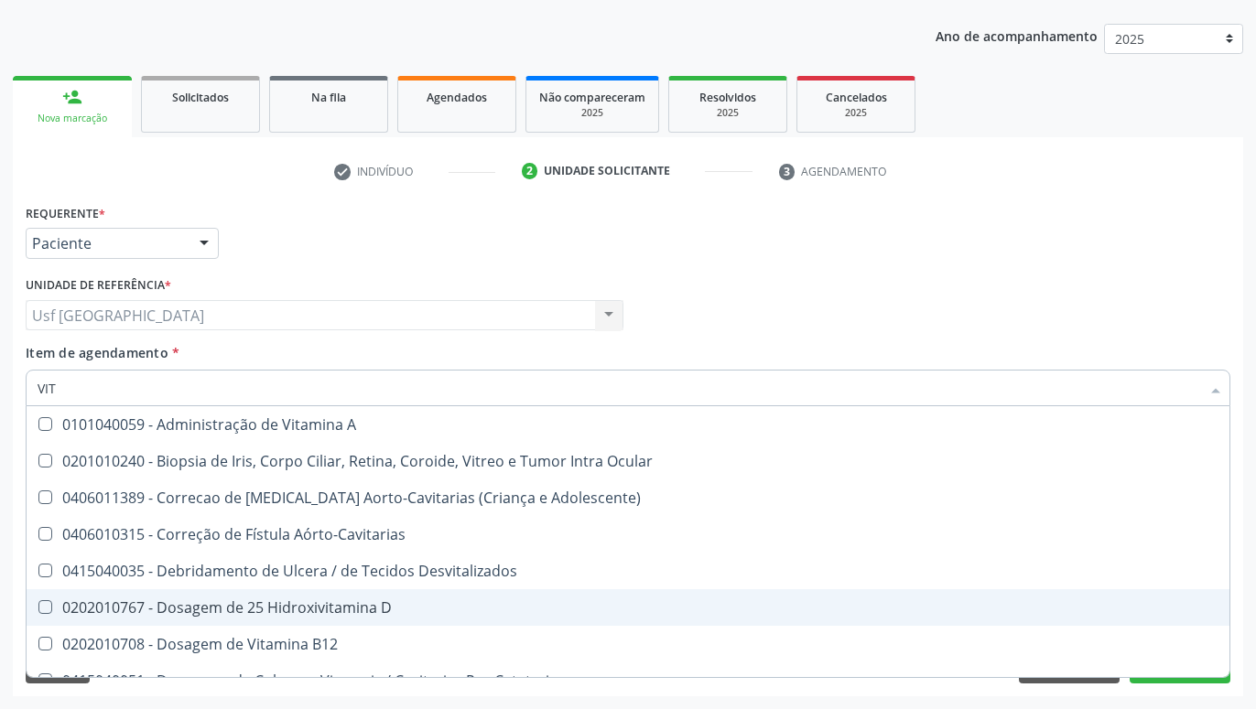
click at [219, 601] on div "0202010767 - Dosagem de 25 Hidroxivitamina D" at bounding box center [628, 608] width 1181 height 15
checkbox D "true"
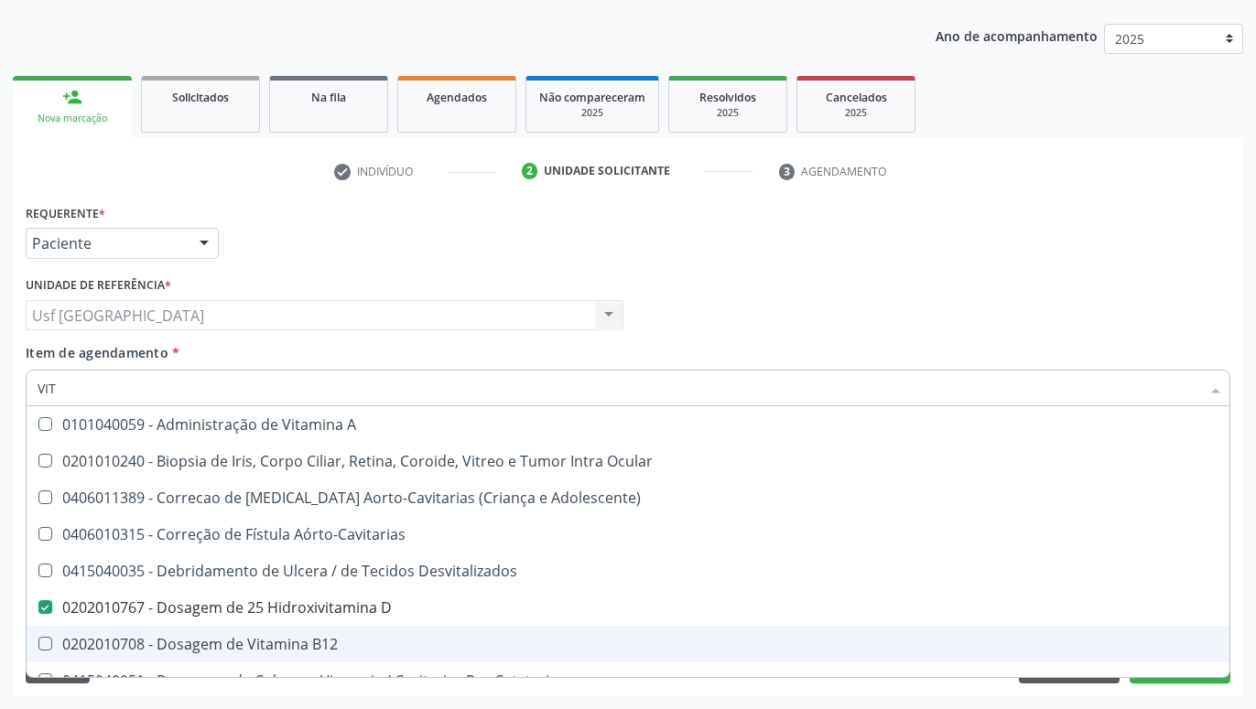
click at [243, 646] on div "0202010708 - Dosagem de Vitamina B12" at bounding box center [628, 644] width 1181 height 15
checkbox B12 "true"
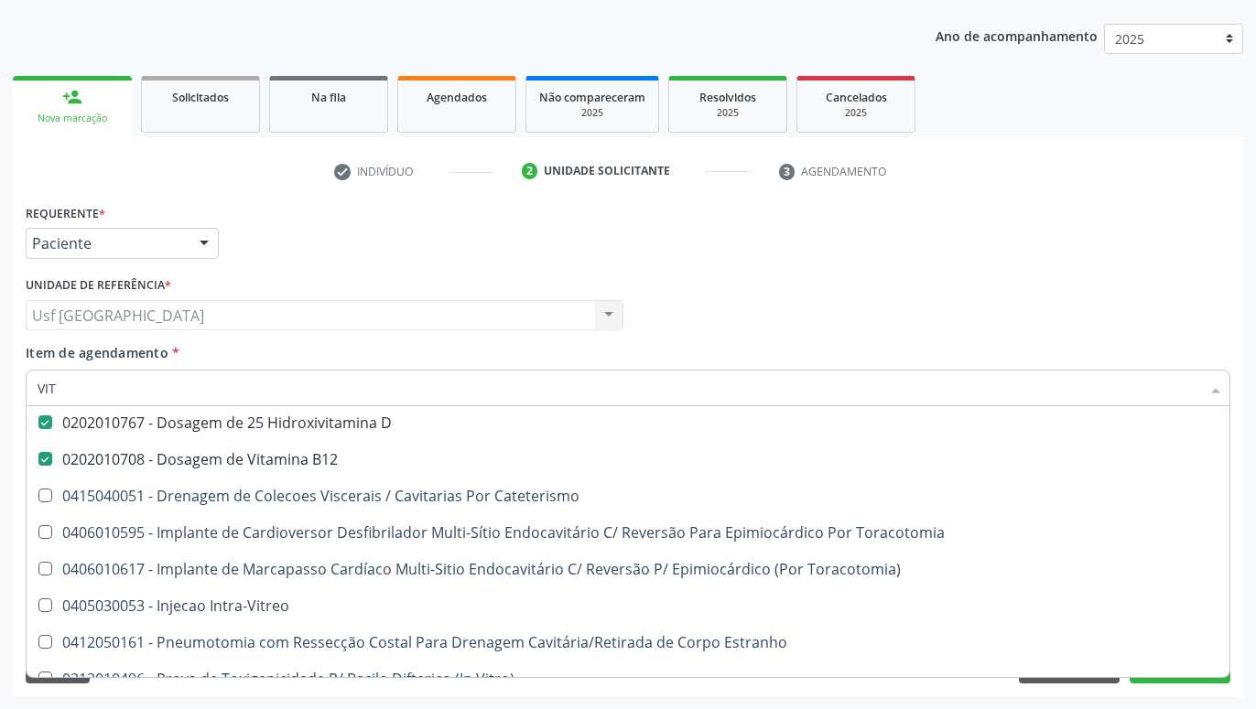
scroll to position [242, 0]
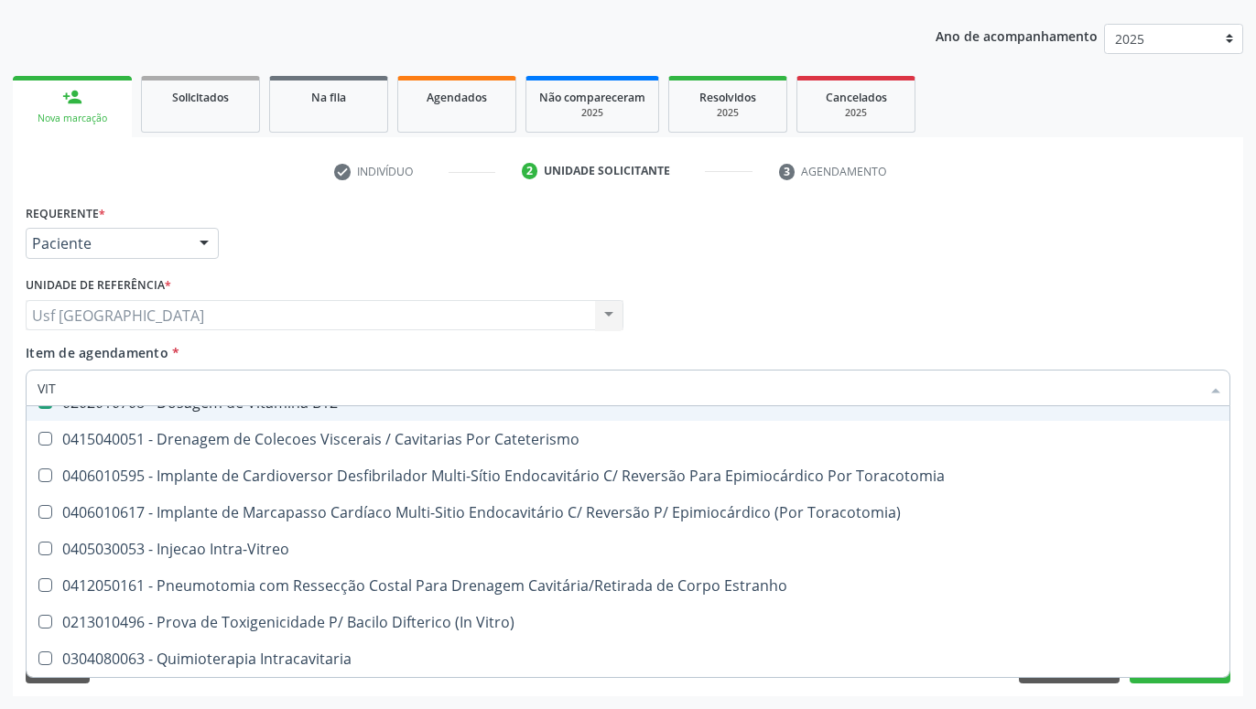
click at [771, 295] on div "Profissional Solicitante Por favor, selecione a Unidade de Atendimento primeiro…" at bounding box center [628, 307] width 1214 height 71
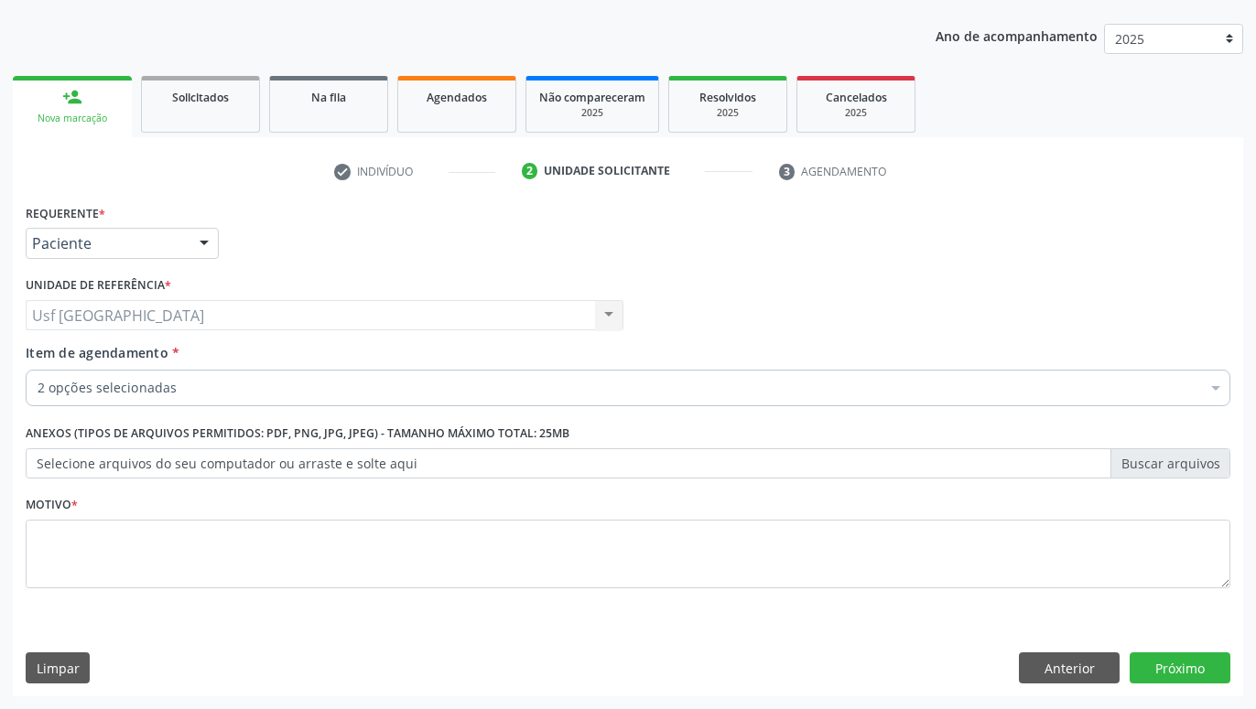
scroll to position [0, 0]
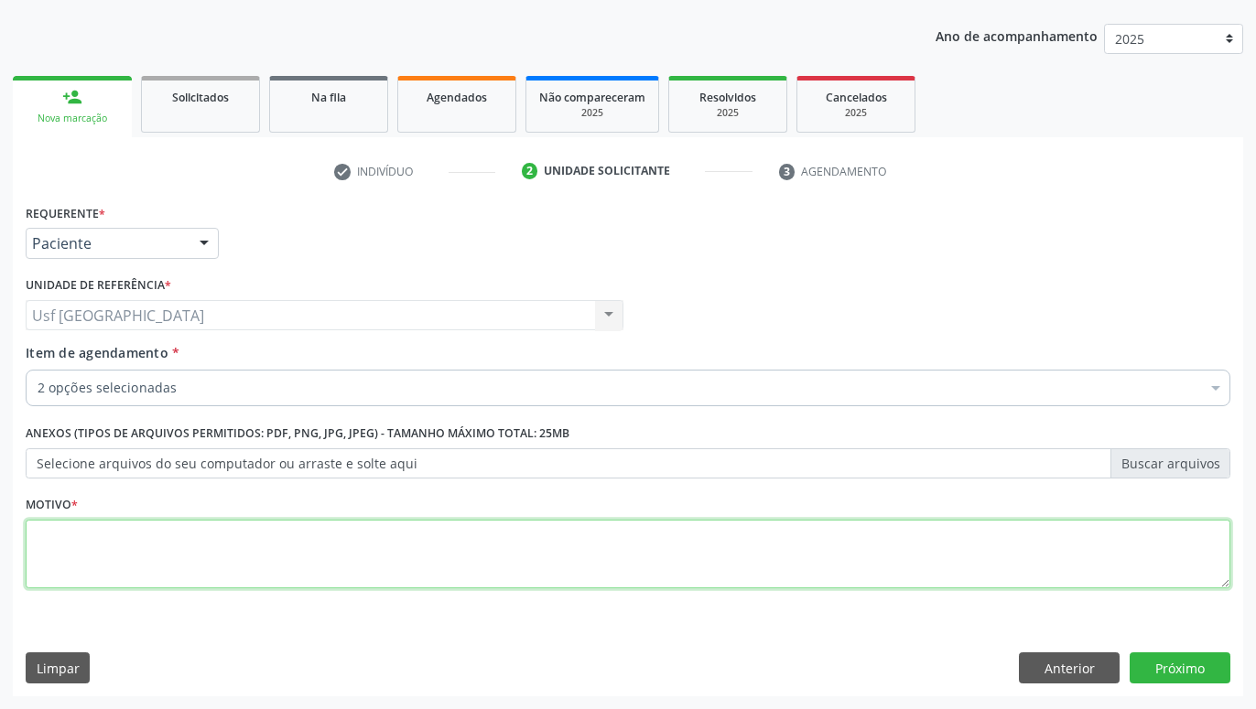
click at [694, 573] on textarea at bounding box center [628, 555] width 1205 height 70
type textarea "."
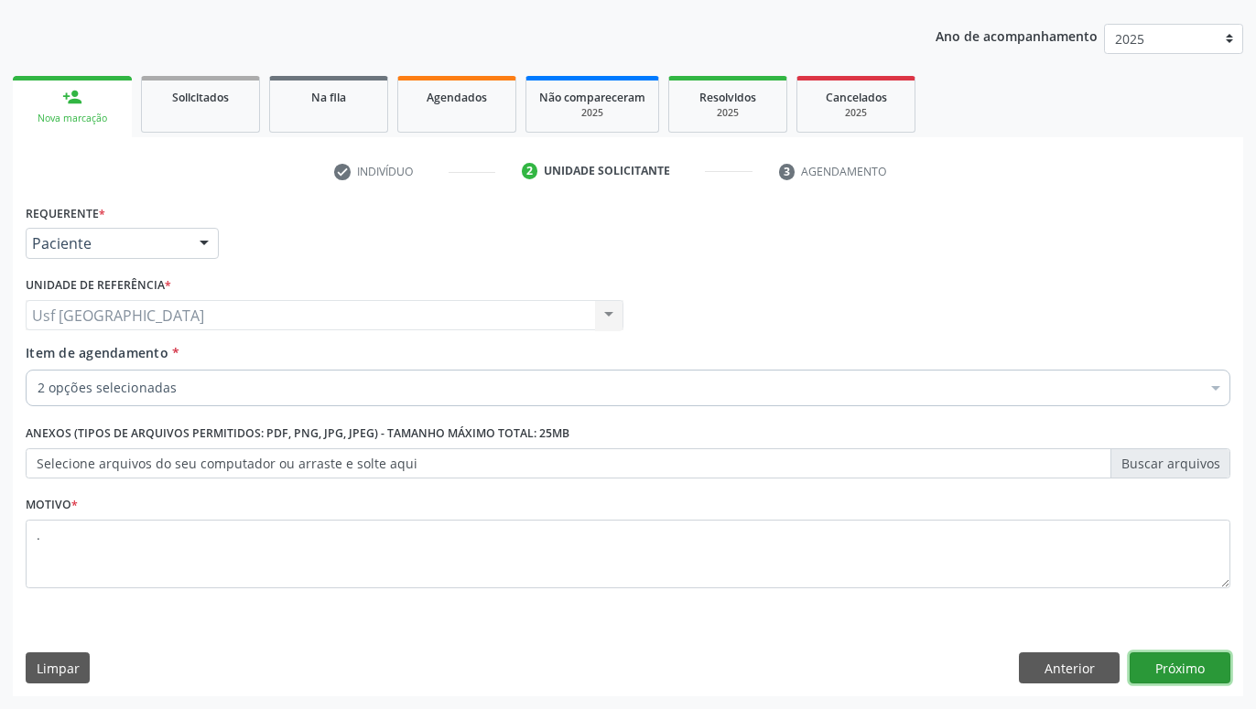
click at [1152, 660] on button "Próximo" at bounding box center [1180, 668] width 101 height 31
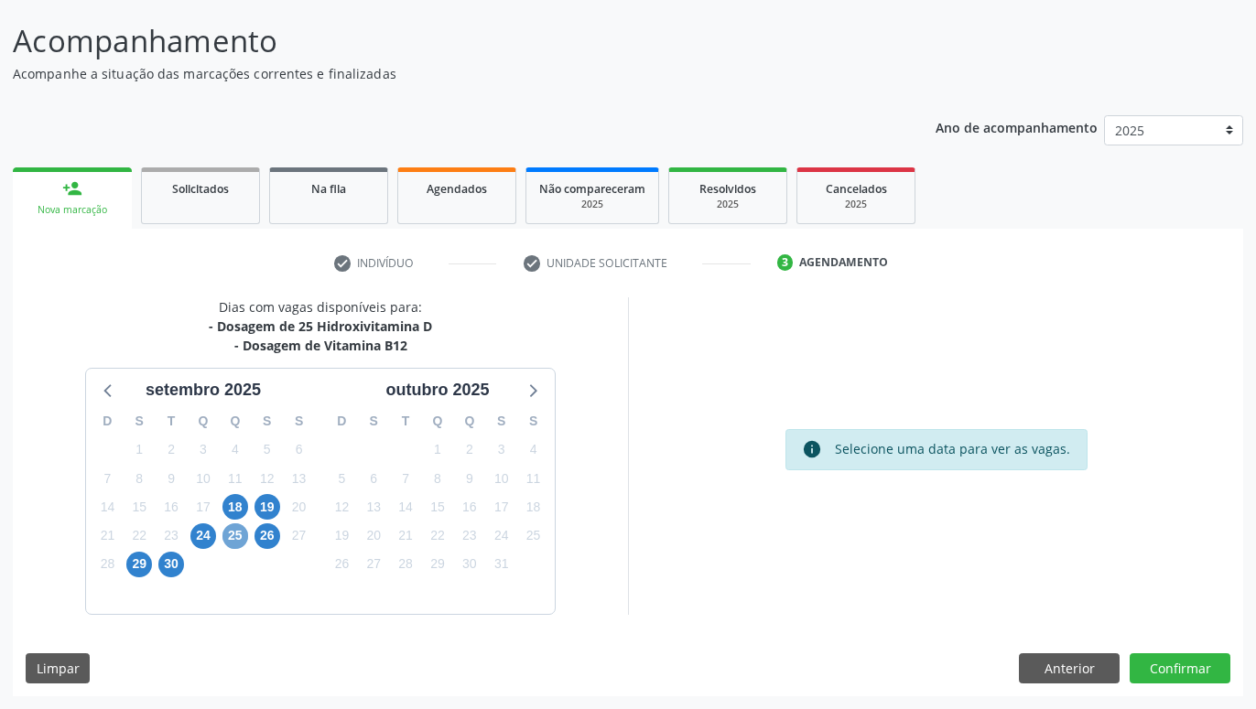
click at [240, 537] on span "25" at bounding box center [235, 537] width 26 height 26
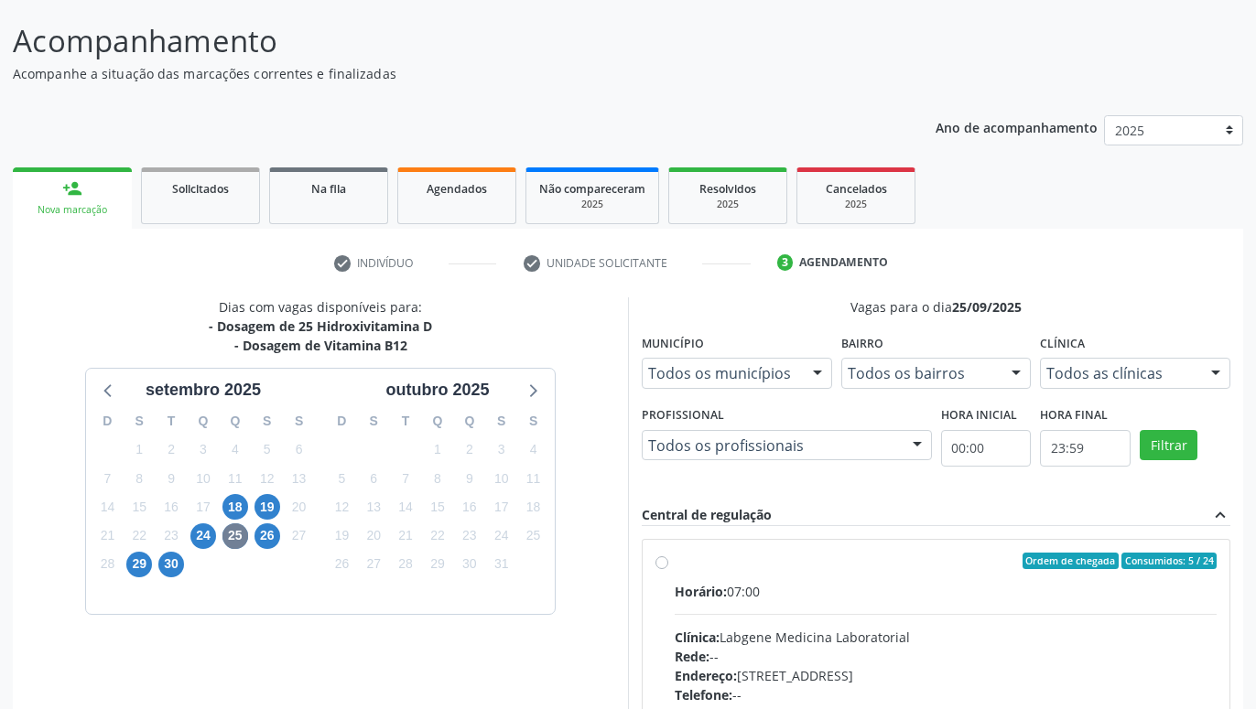
click at [675, 565] on label "Ordem de chegada Consumidos: 5 / 24 Horário: 07:00 Clínica: Labgene Medicina La…" at bounding box center [946, 693] width 542 height 281
click at [664, 565] on input "Ordem de chegada Consumidos: 5 / 24 Horário: 07:00 Clínica: Labgene Medicina La…" at bounding box center [661, 561] width 13 height 16
radio input "true"
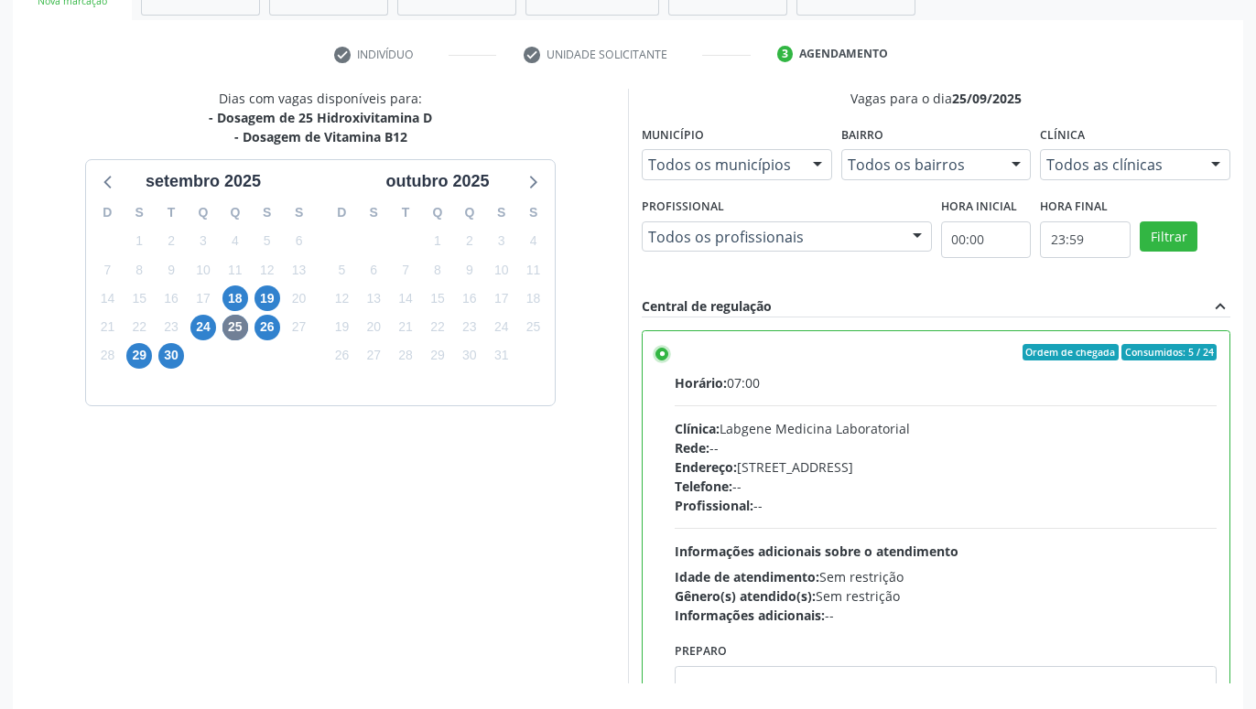
scroll to position [384, 0]
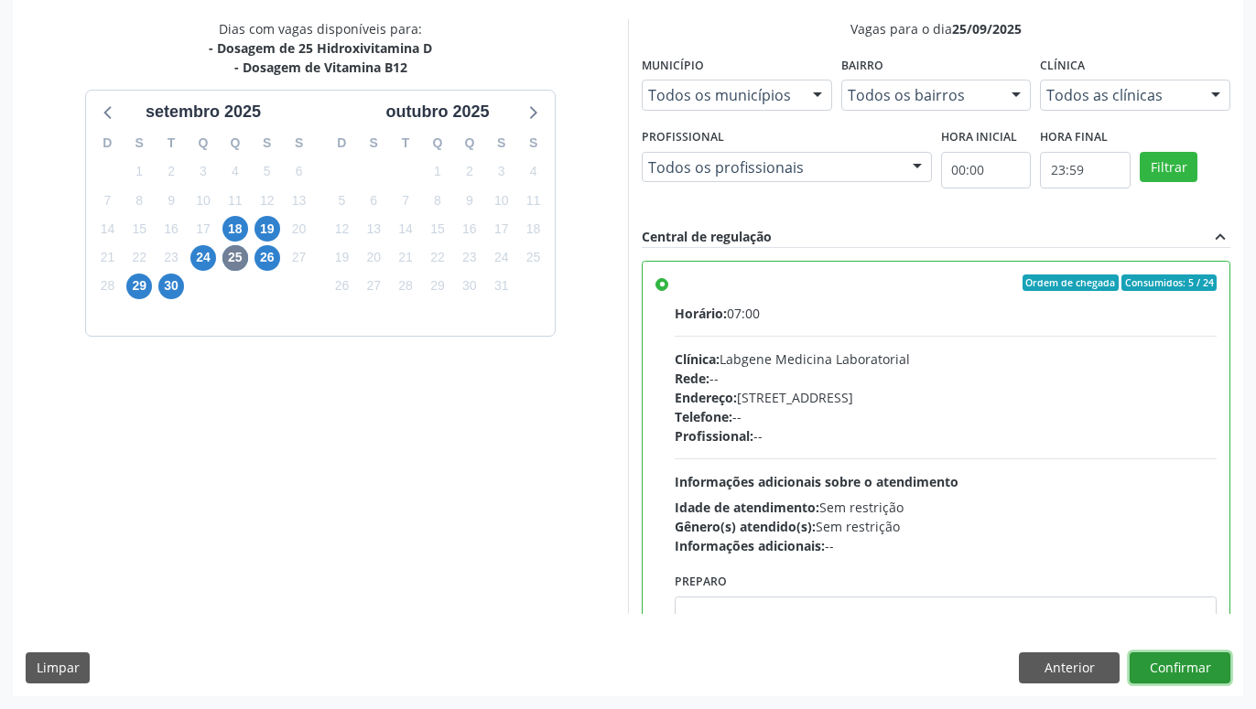
click at [1190, 661] on button "Confirmar" at bounding box center [1180, 668] width 101 height 31
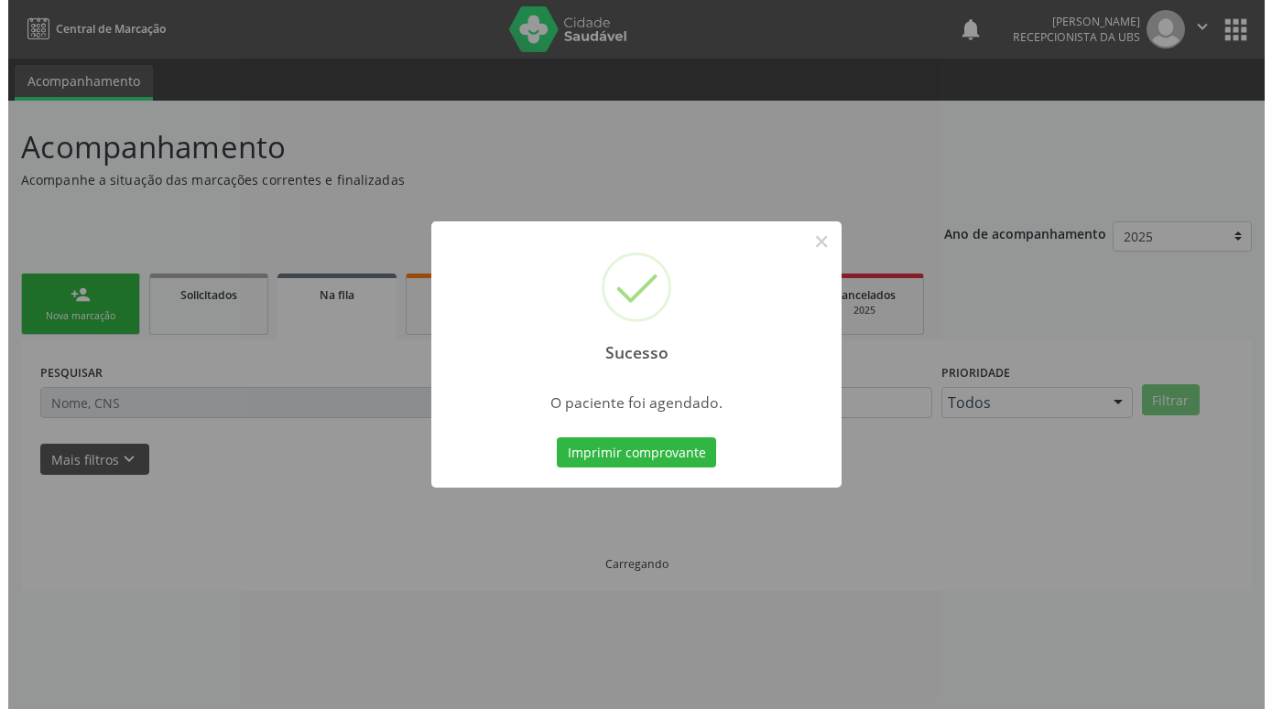
scroll to position [0, 0]
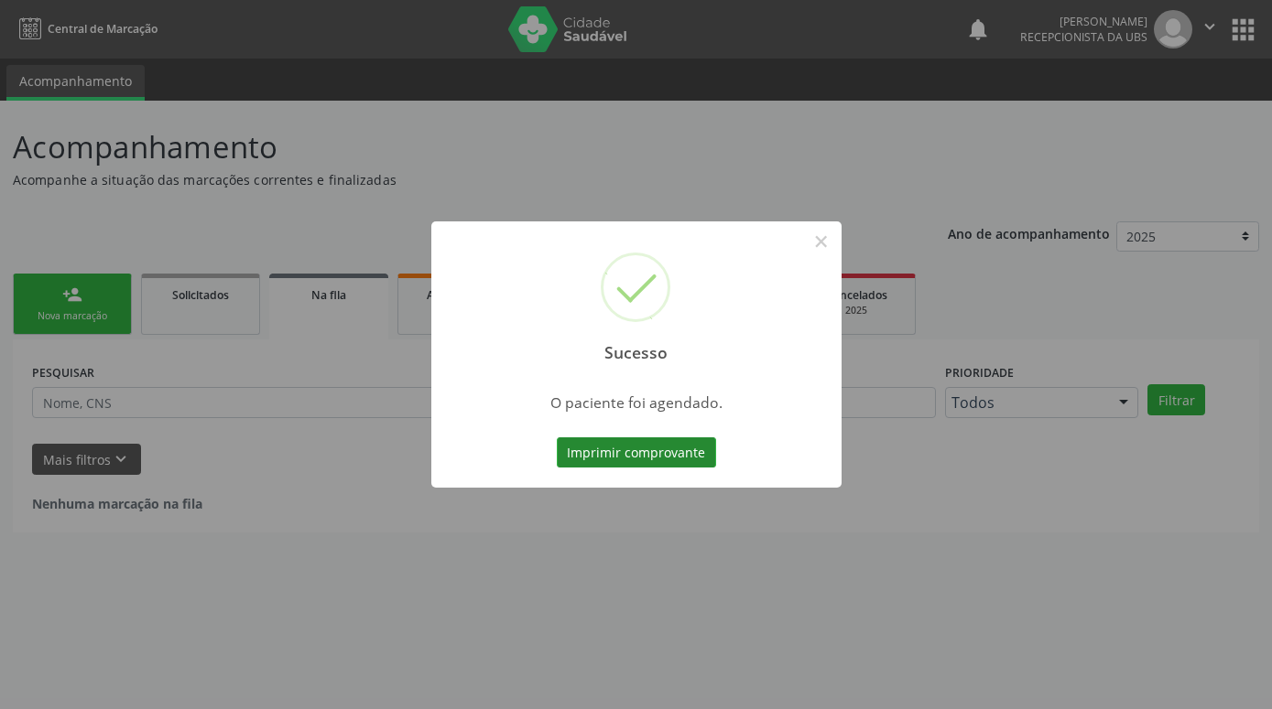
click at [686, 452] on button "Imprimir comprovante" at bounding box center [636, 453] width 159 height 31
